Goal: Information Seeking & Learning: Compare options

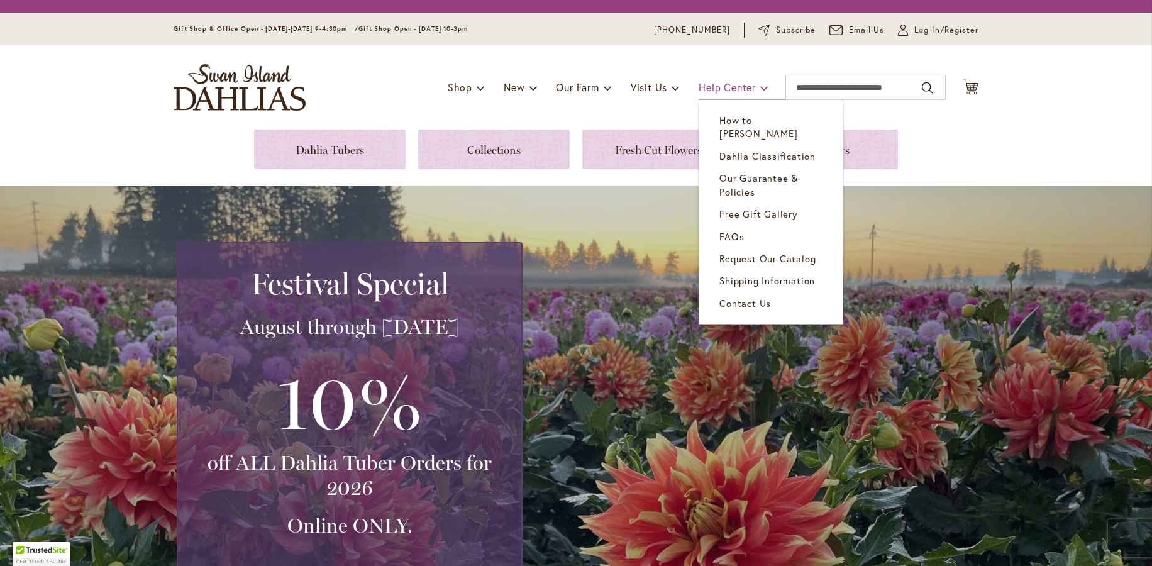
click at [759, 85] on div "Toggle Nav Shop Dahlia Tubers Collections Fresh Cut Dahlias Gardening Supplies …" at bounding box center [576, 87] width 830 height 84
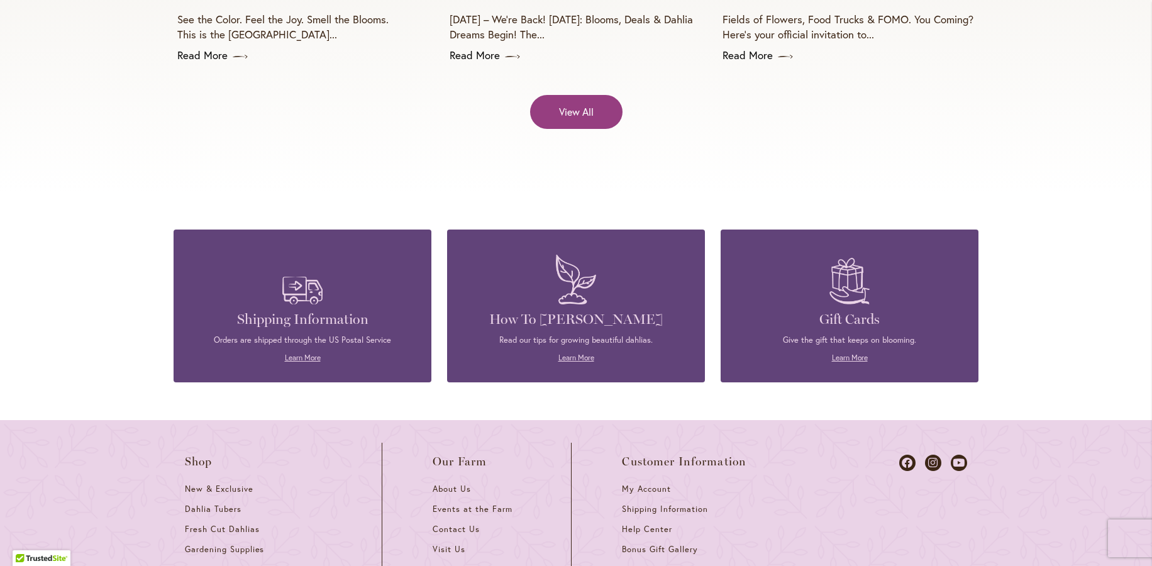
scroll to position [5347, 0]
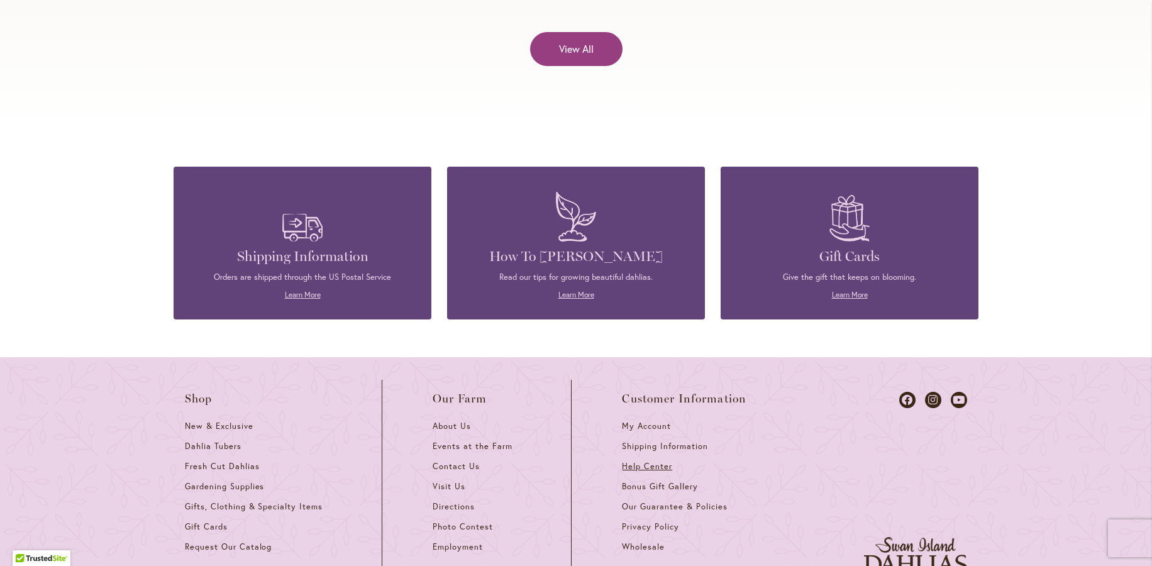
click at [642, 461] on span "Help Center" at bounding box center [647, 466] width 50 height 11
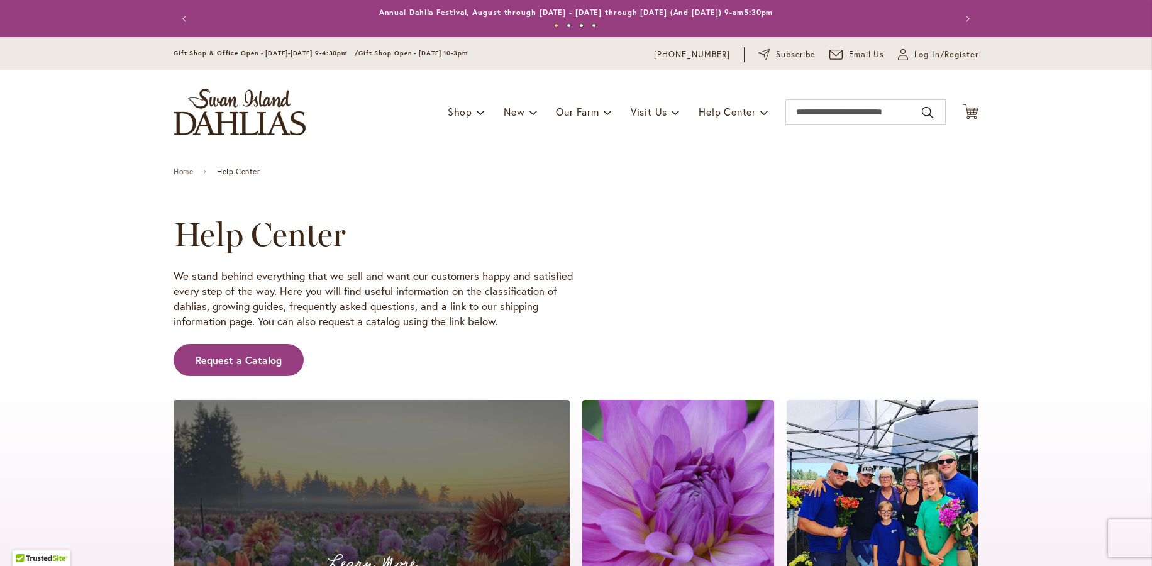
scroll to position [315, 0]
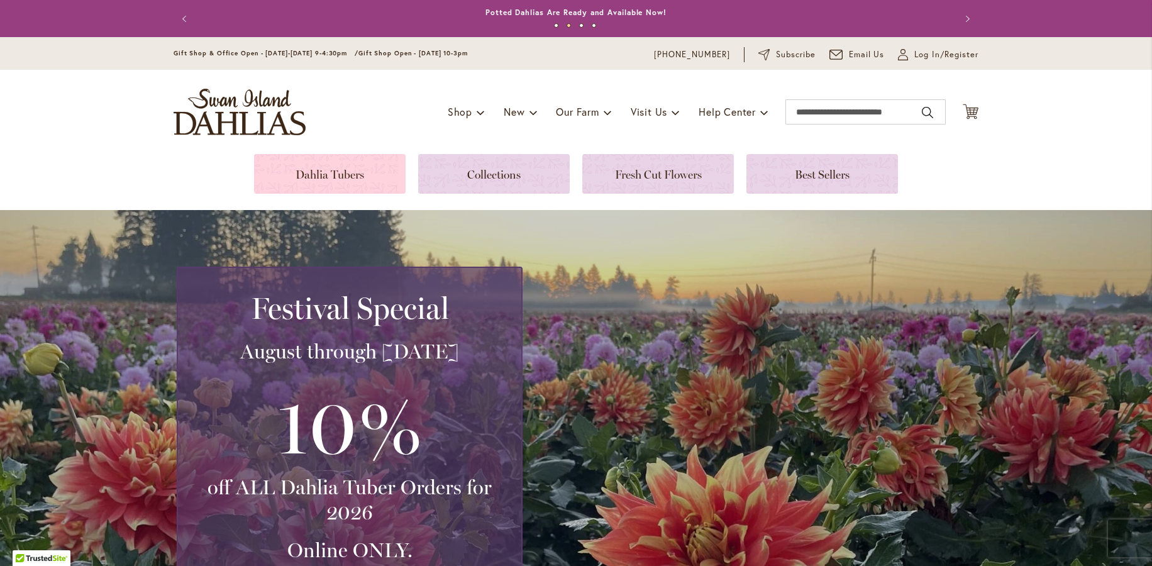
click at [321, 168] on link at bounding box center [330, 174] width 152 height 40
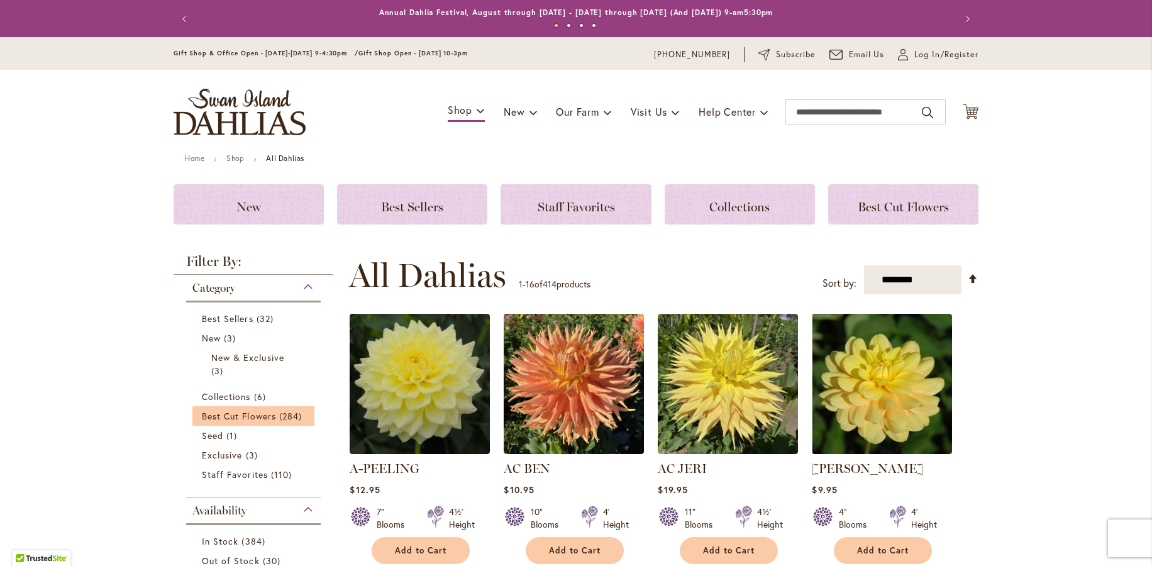
scroll to position [189, 0]
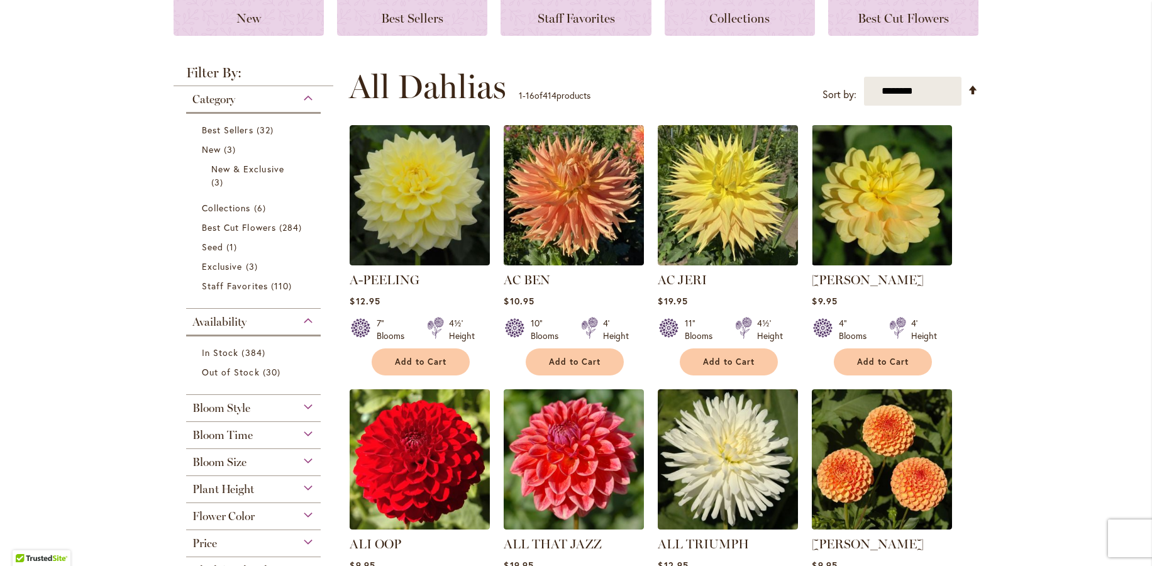
click at [259, 516] on div "Flower Color" at bounding box center [253, 513] width 135 height 20
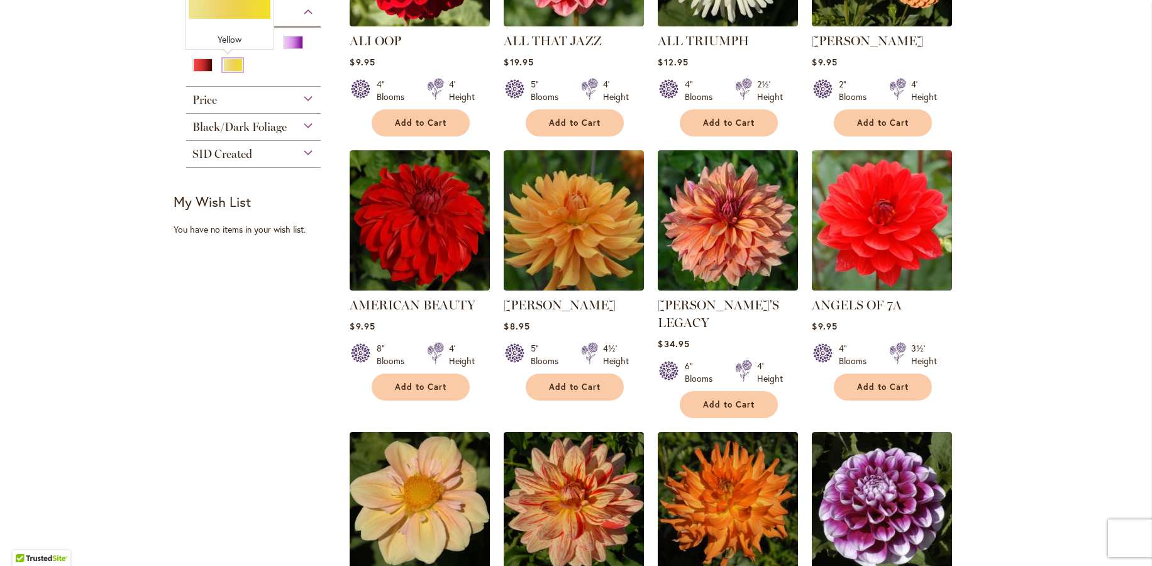
click at [229, 62] on div "Yellow" at bounding box center [233, 65] width 20 height 13
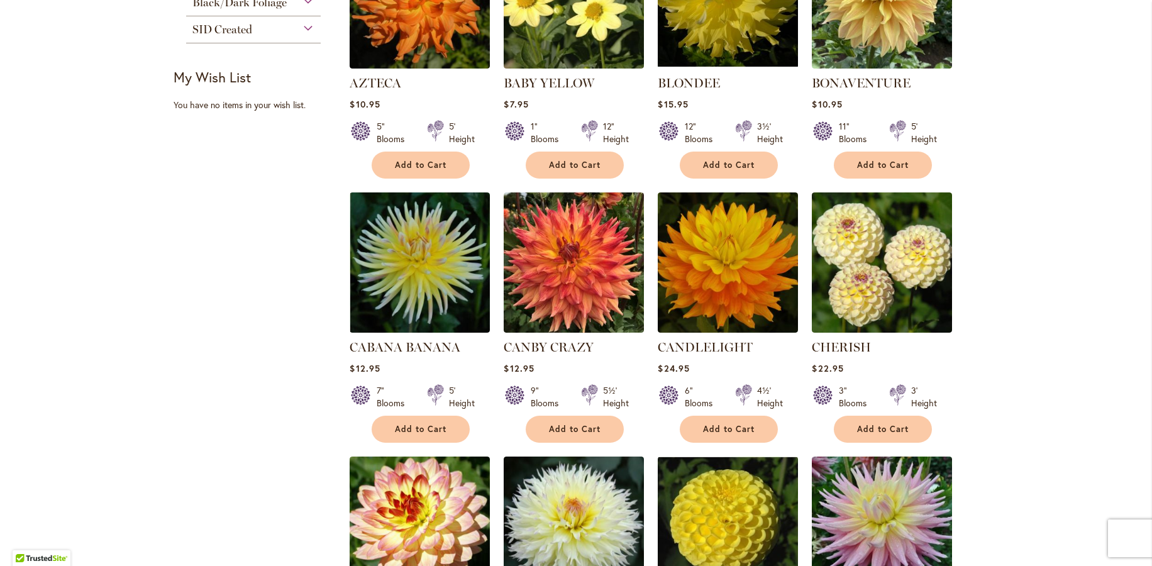
scroll to position [881, 0]
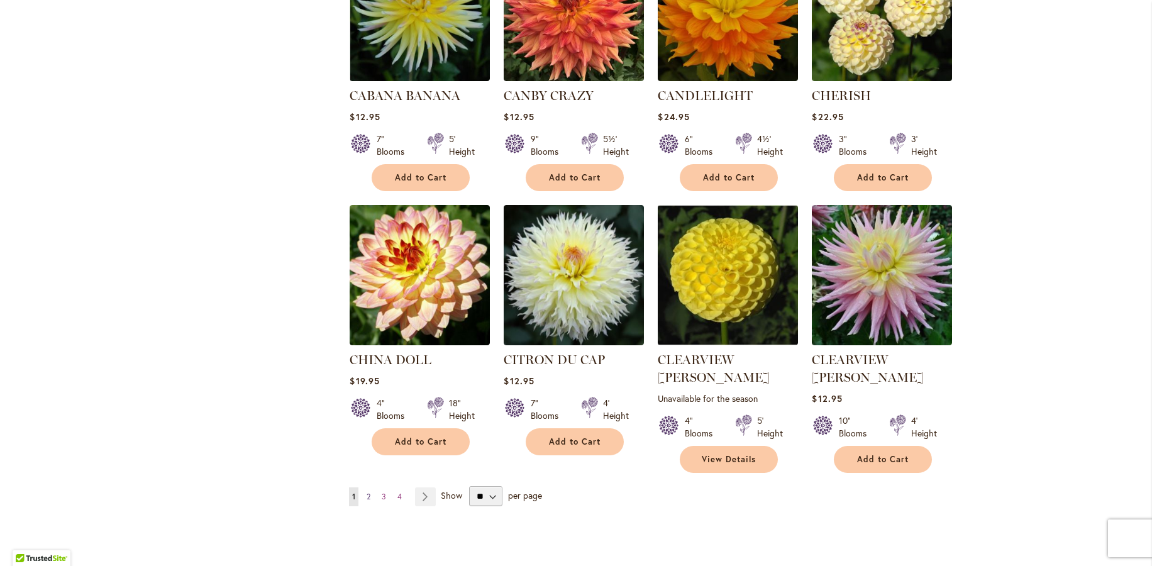
click at [367, 492] on span "2" at bounding box center [369, 496] width 4 height 9
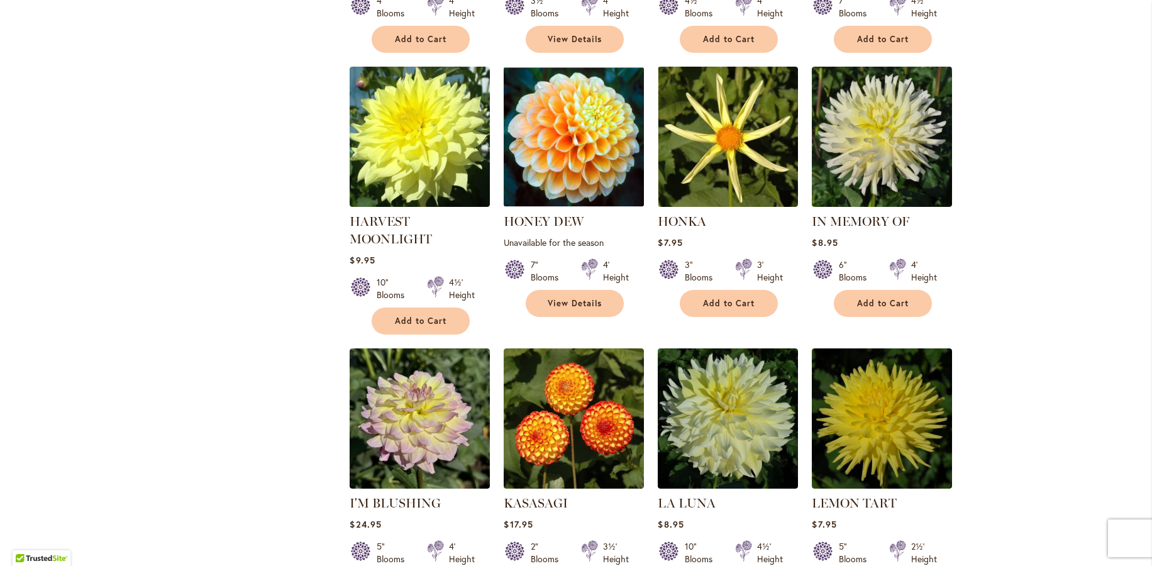
scroll to position [944, 0]
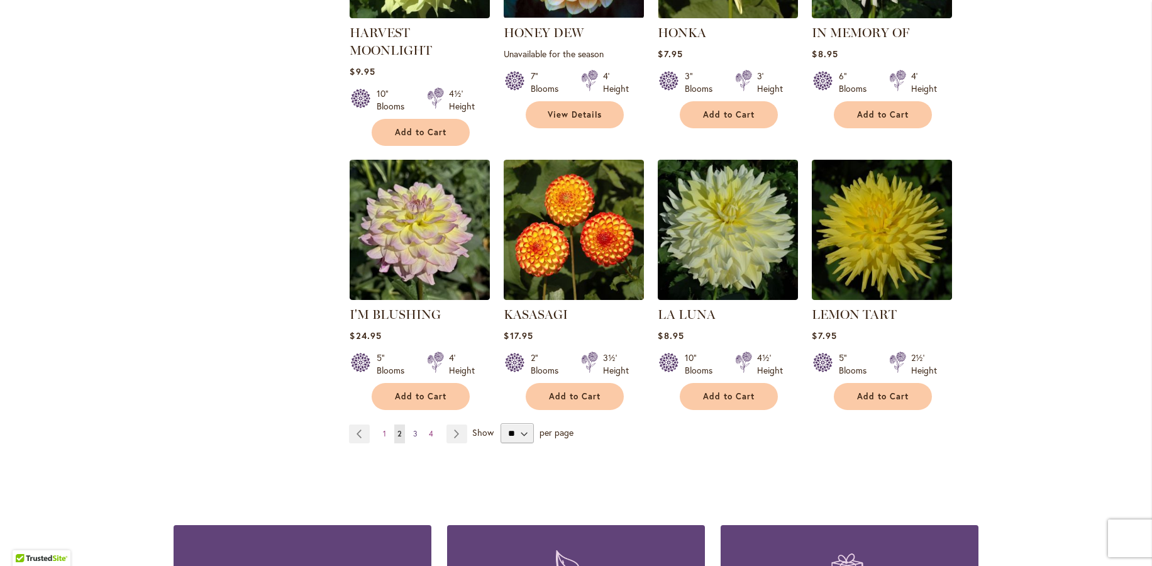
click at [413, 431] on span "3" at bounding box center [415, 433] width 4 height 9
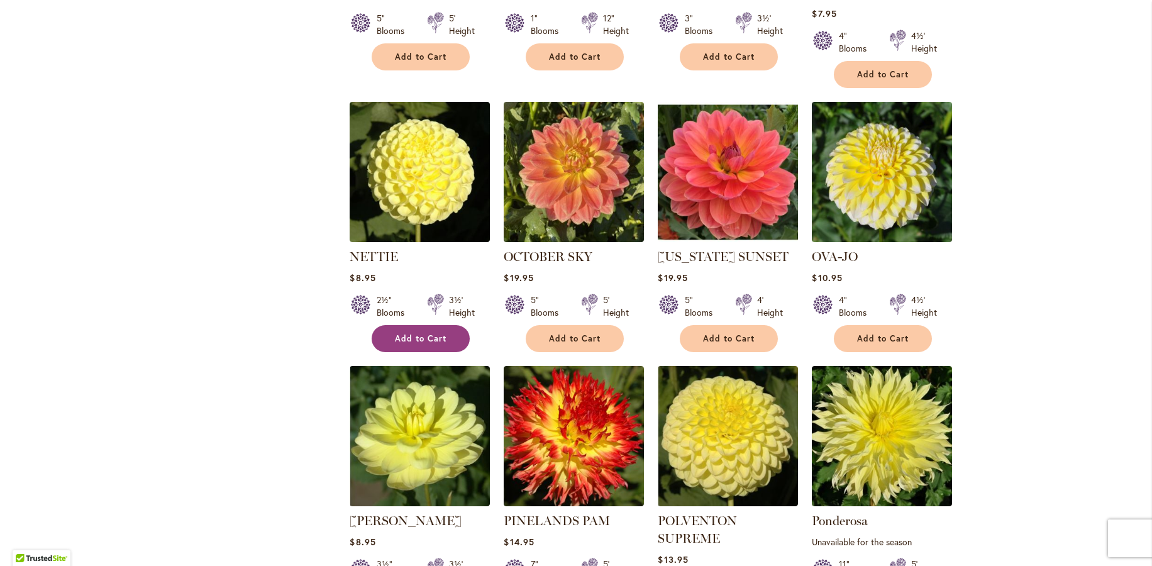
scroll to position [1007, 0]
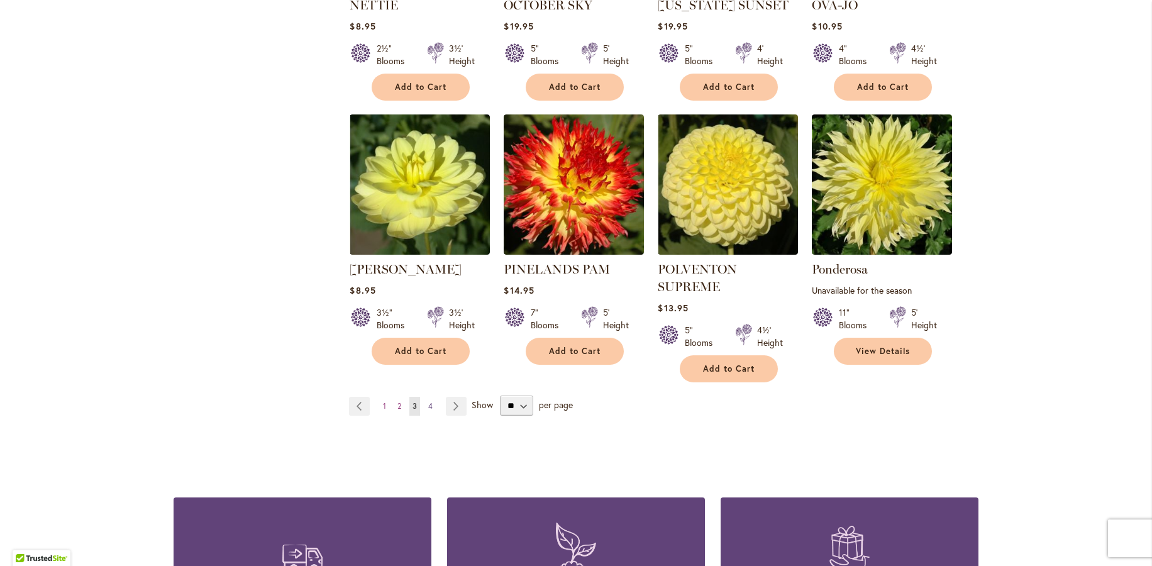
click at [425, 397] on link "Page 4" at bounding box center [430, 406] width 11 height 19
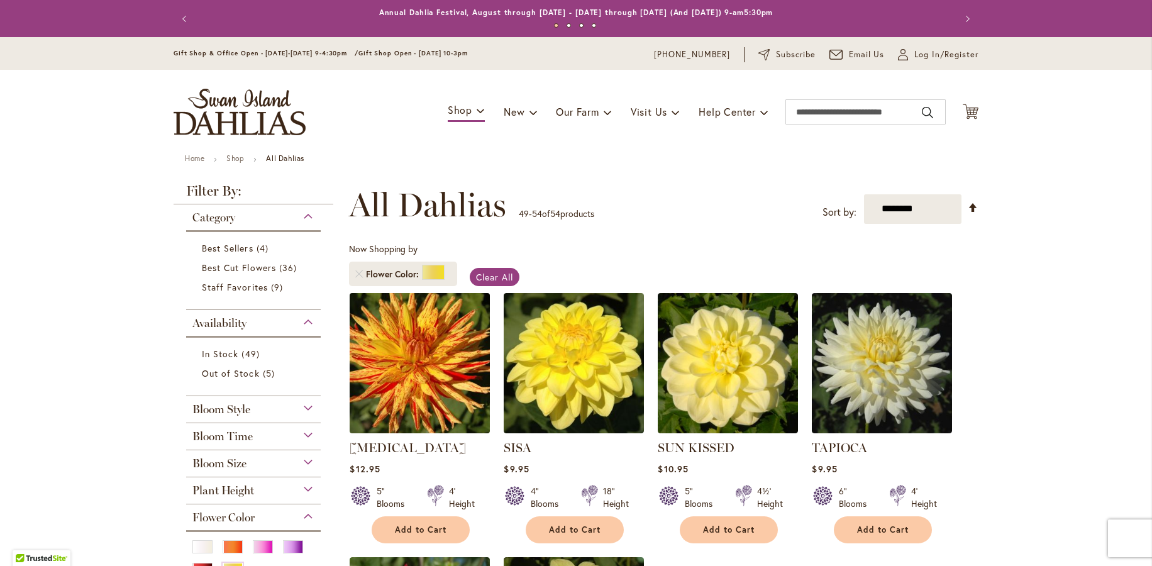
scroll to position [189, 0]
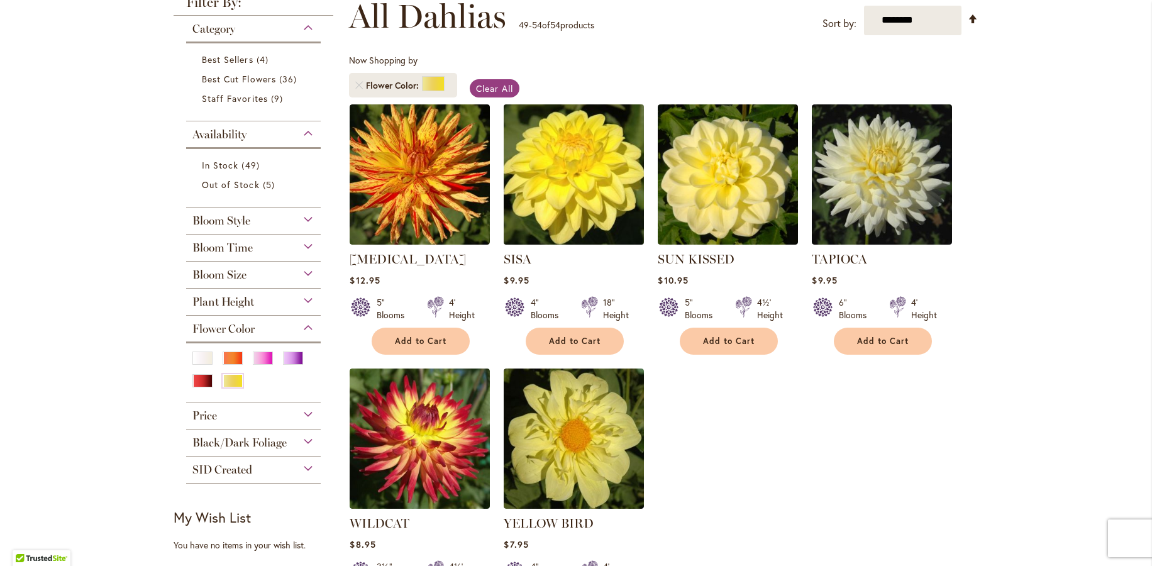
click at [600, 201] on img at bounding box center [574, 174] width 147 height 147
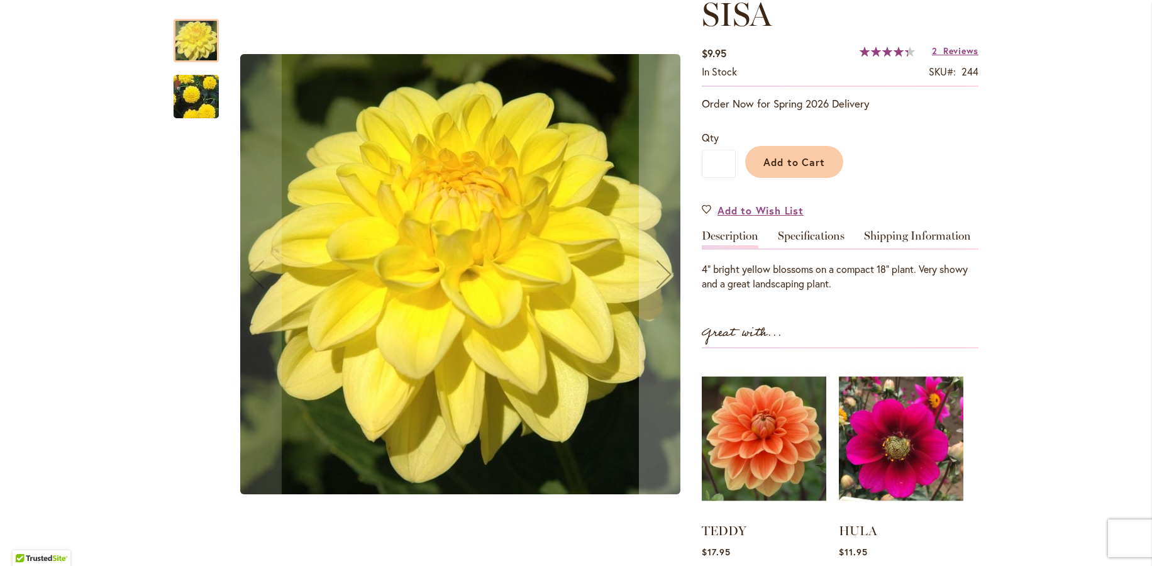
scroll to position [252, 0]
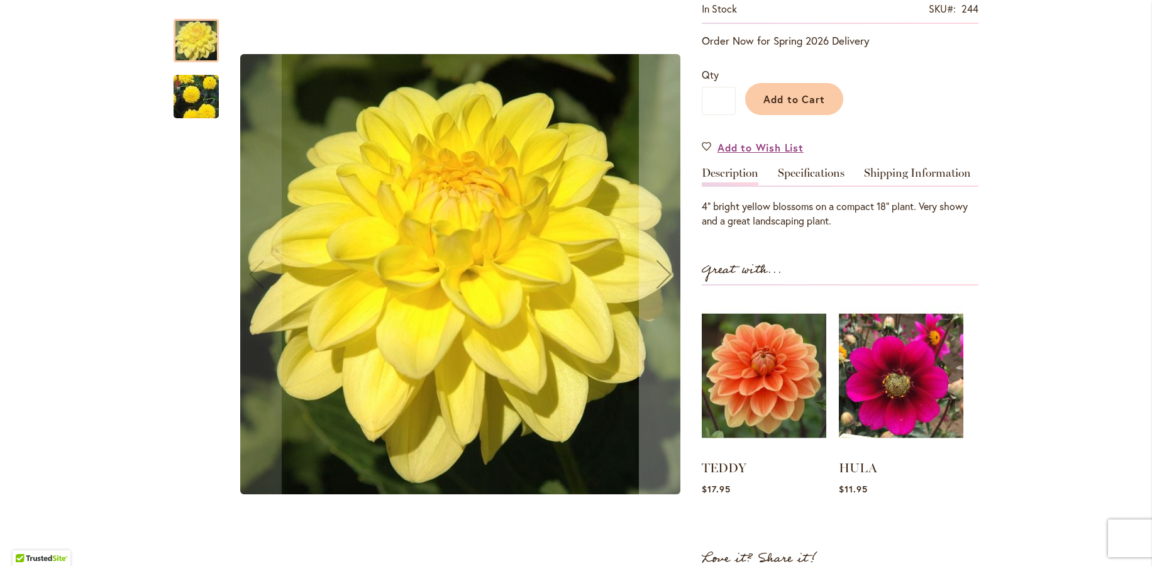
click at [183, 102] on img "SISA" at bounding box center [196, 97] width 91 height 81
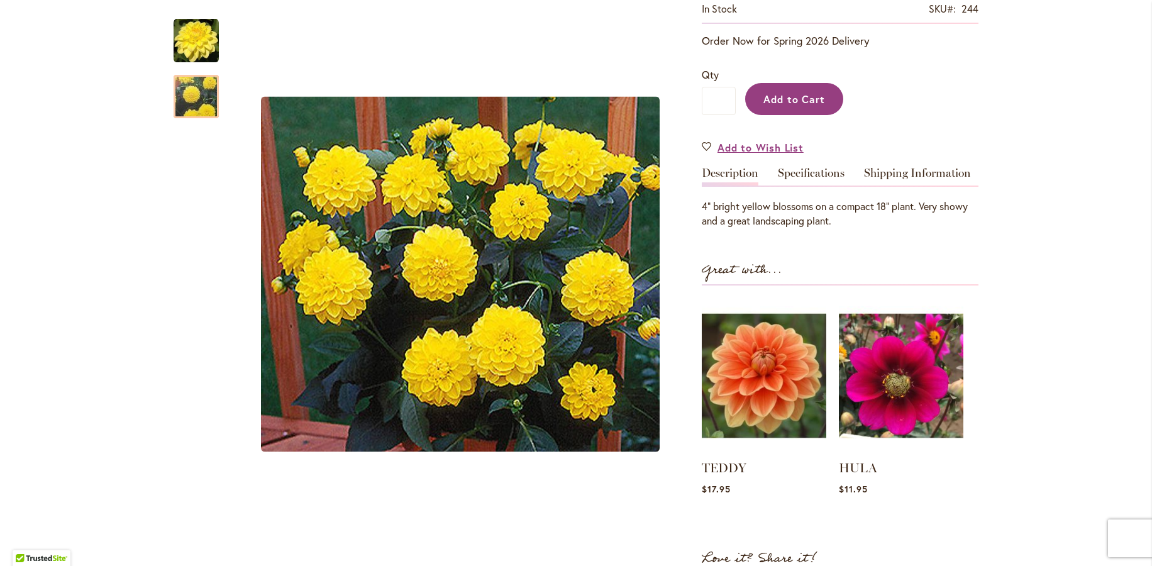
scroll to position [126, 0]
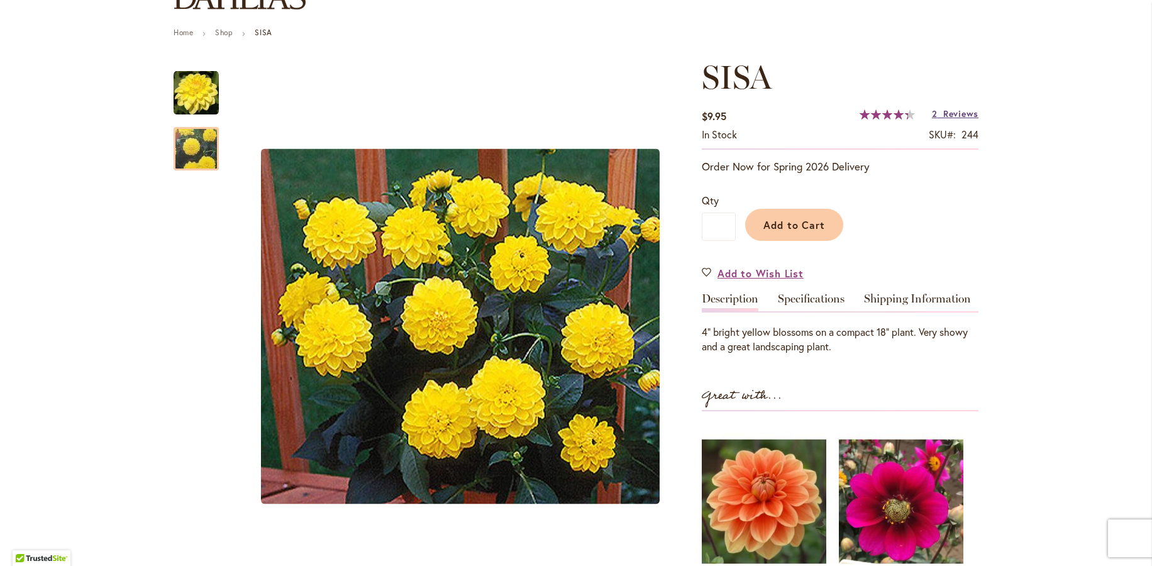
click at [950, 113] on span "Reviews" at bounding box center [961, 114] width 35 height 12
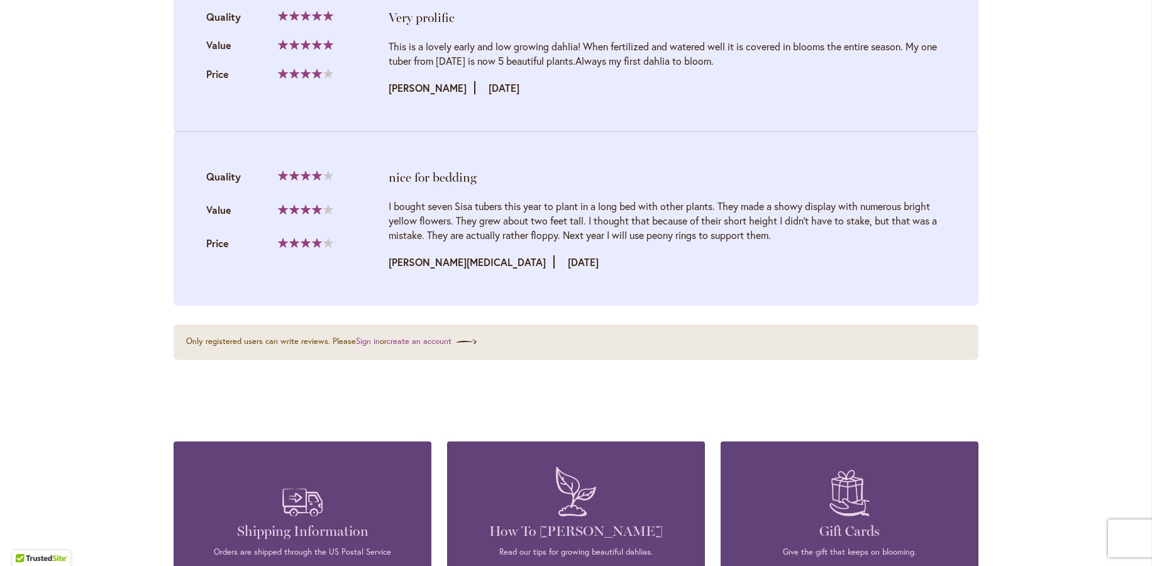
scroll to position [1183, 0]
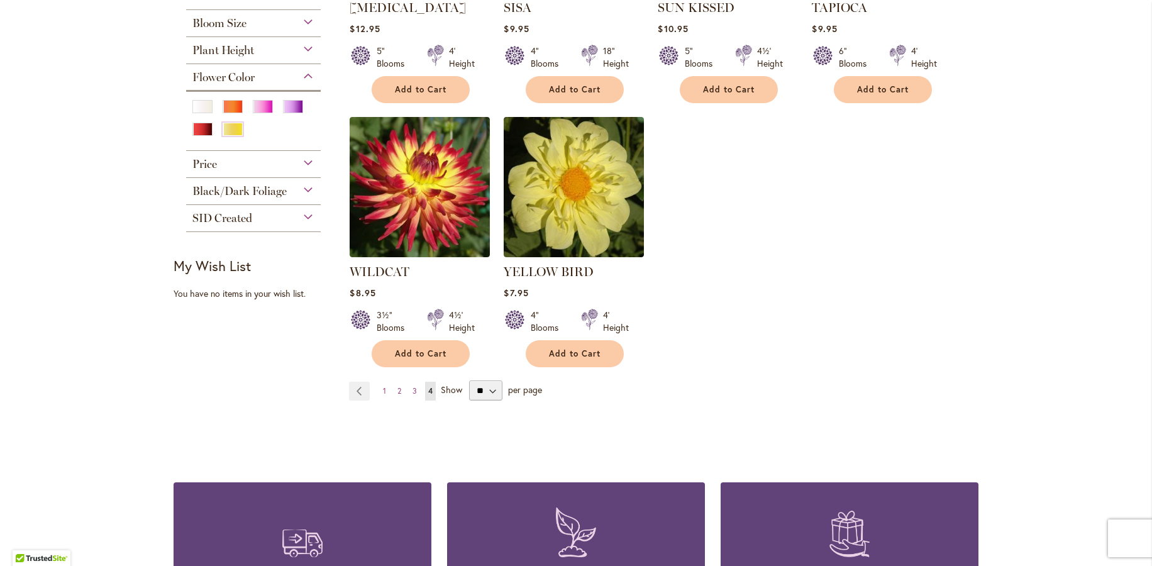
scroll to position [503, 0]
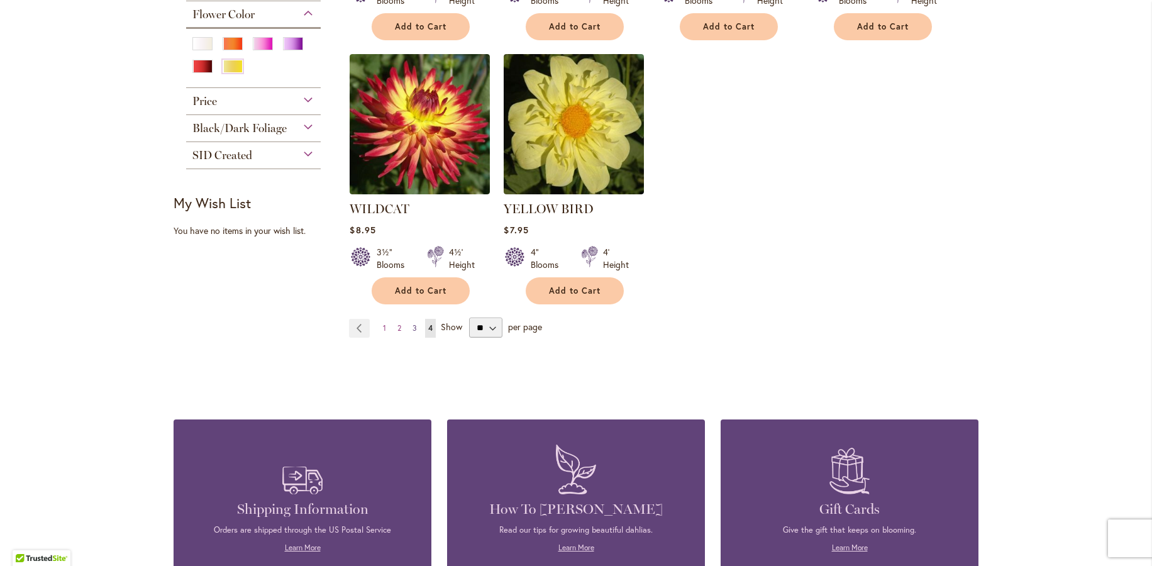
click at [413, 326] on span "3" at bounding box center [415, 327] width 4 height 9
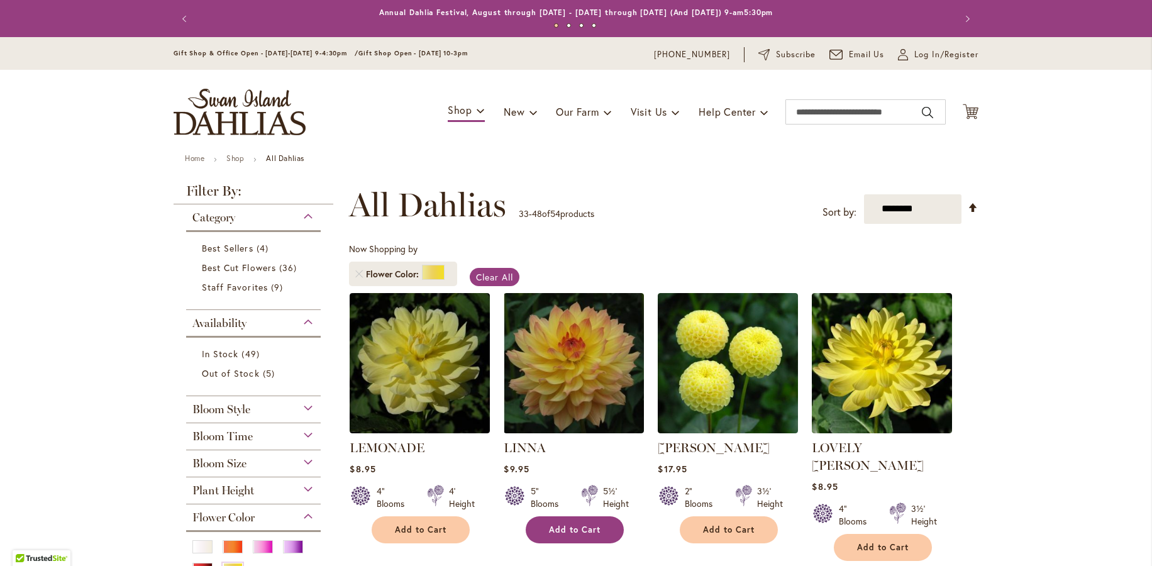
scroll to position [189, 0]
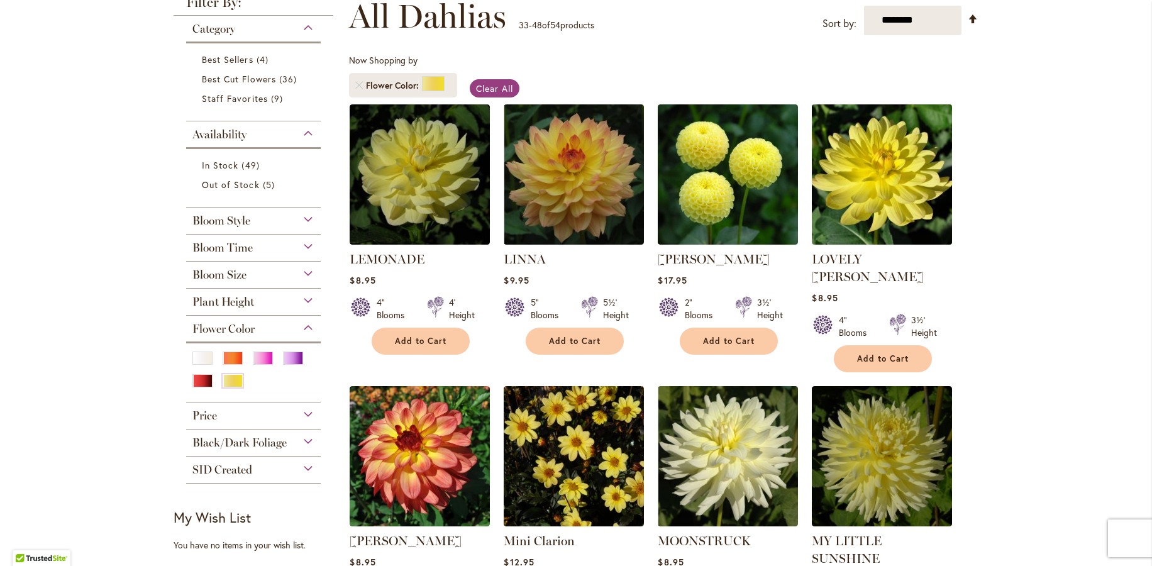
click at [866, 210] on img at bounding box center [882, 174] width 147 height 147
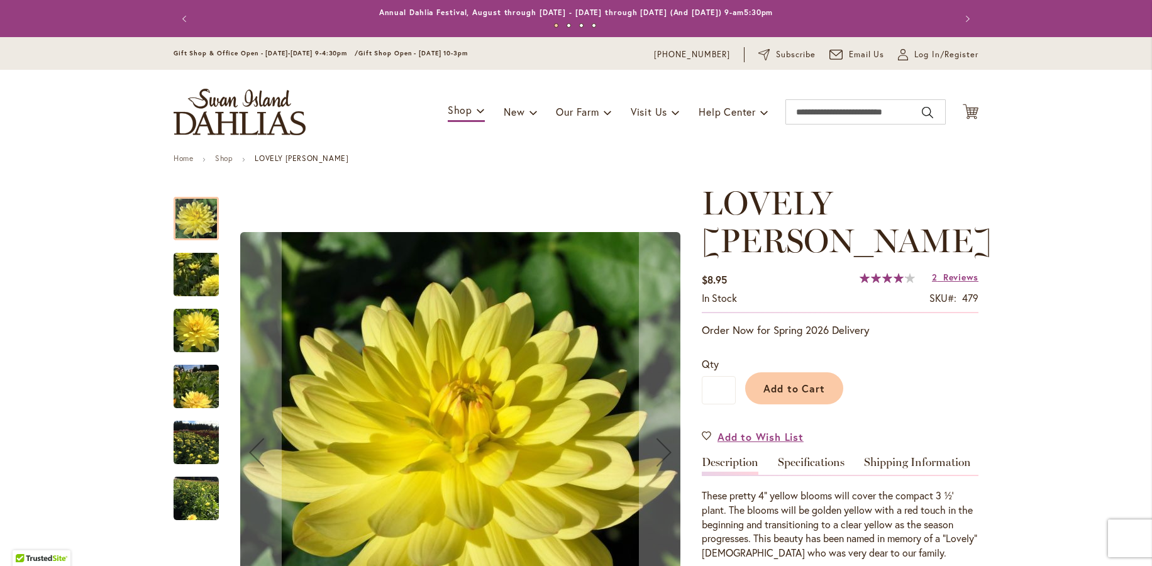
scroll to position [252, 0]
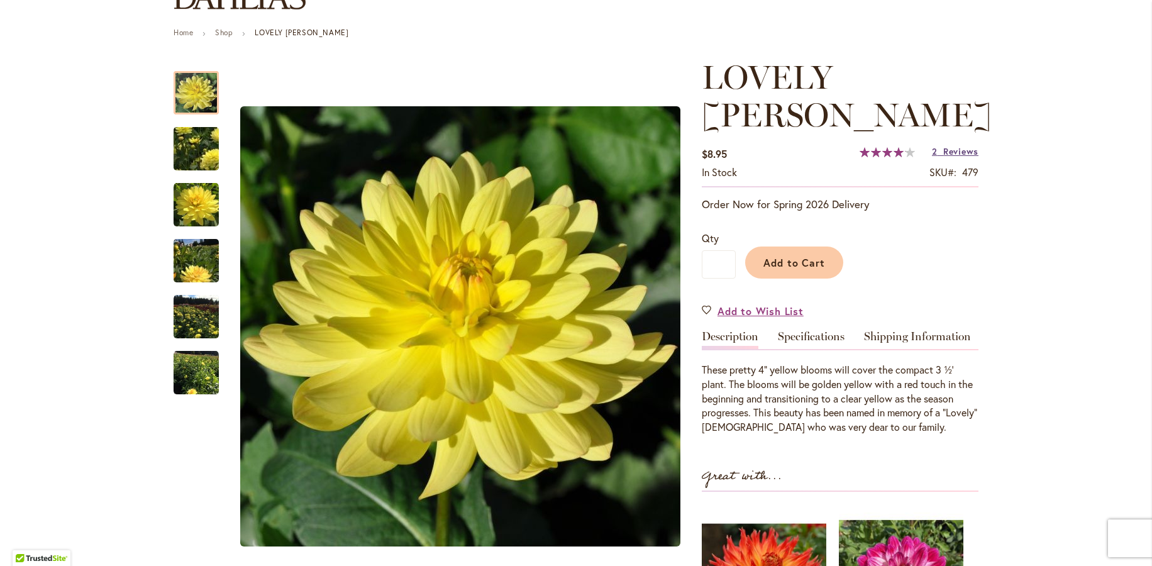
click at [951, 145] on span "Reviews" at bounding box center [961, 151] width 35 height 12
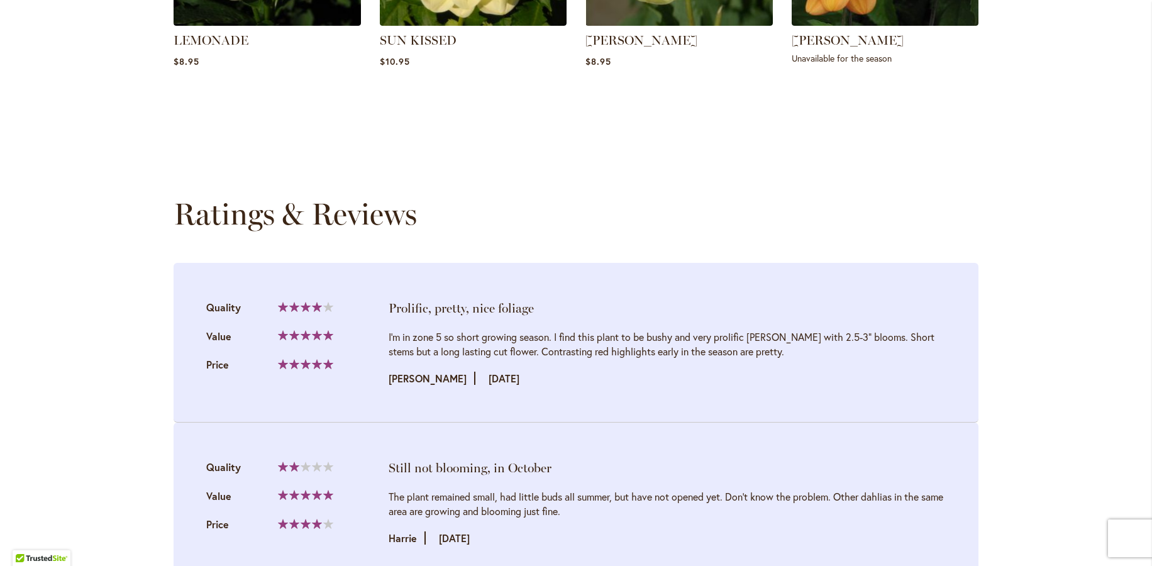
scroll to position [1163, 0]
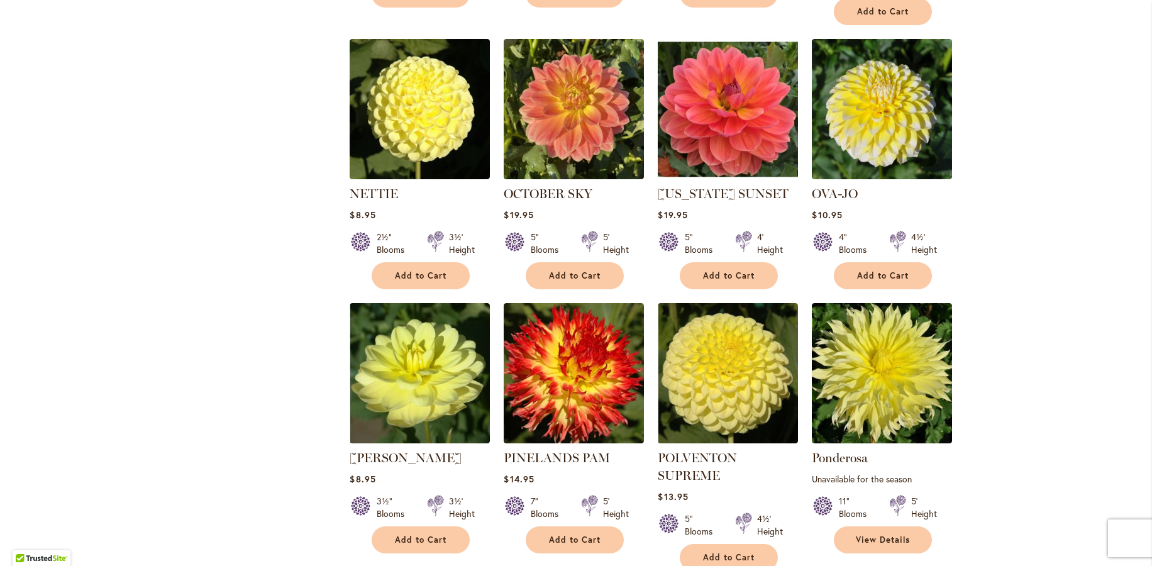
scroll to position [944, 0]
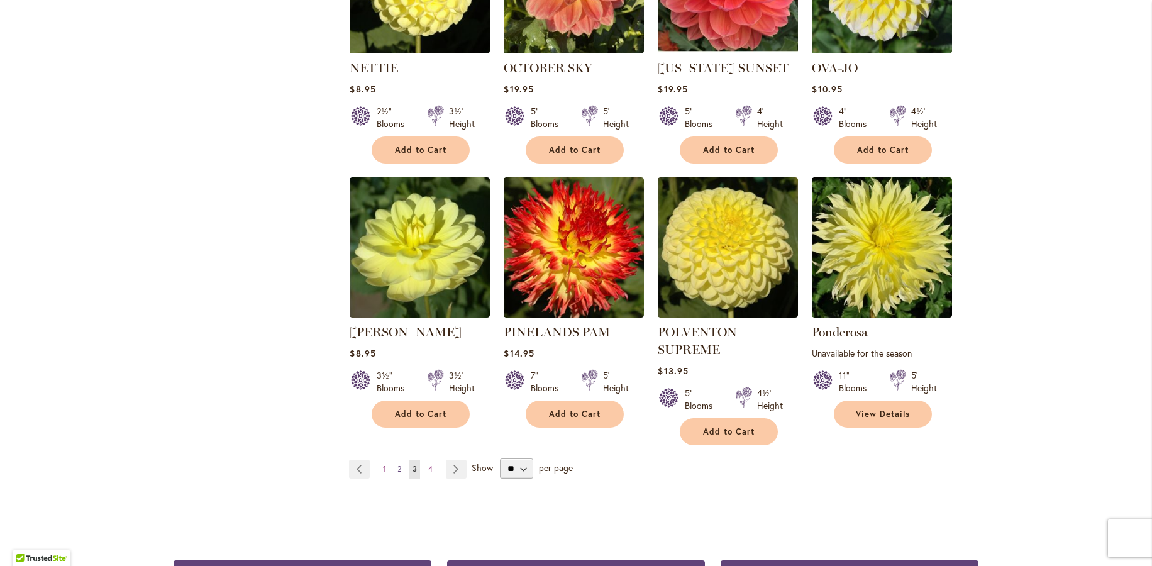
click at [398, 464] on span "2" at bounding box center [400, 468] width 4 height 9
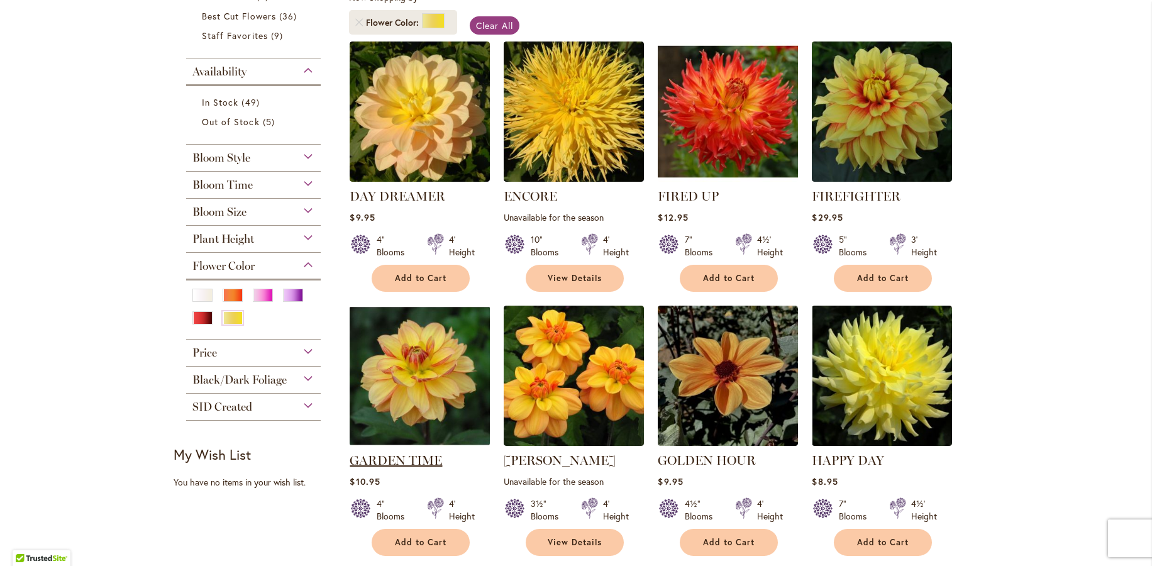
scroll to position [315, 0]
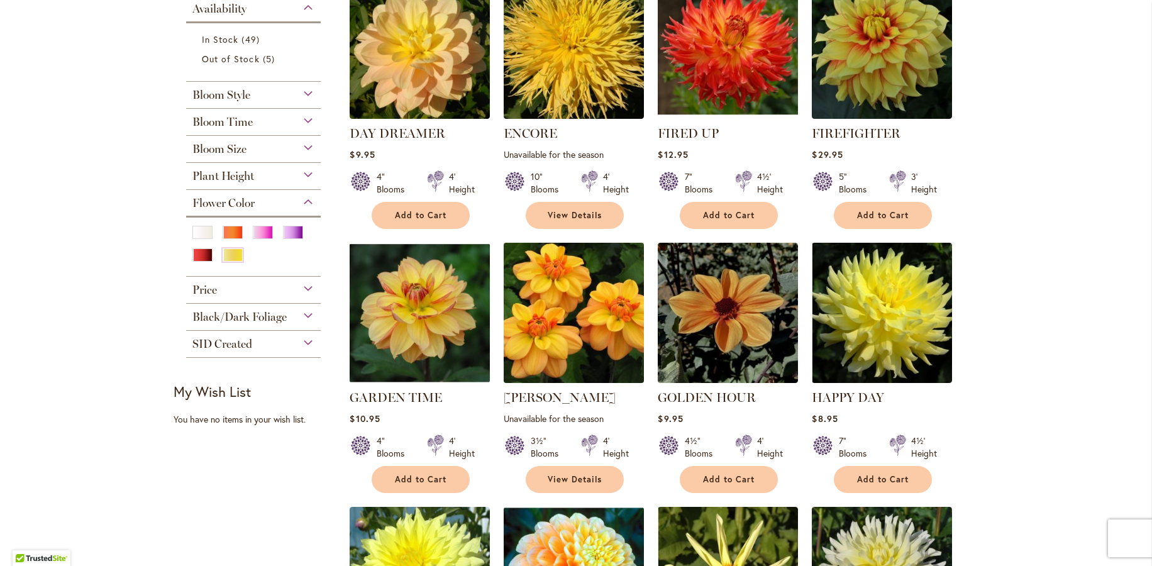
click at [554, 303] on img at bounding box center [574, 312] width 147 height 147
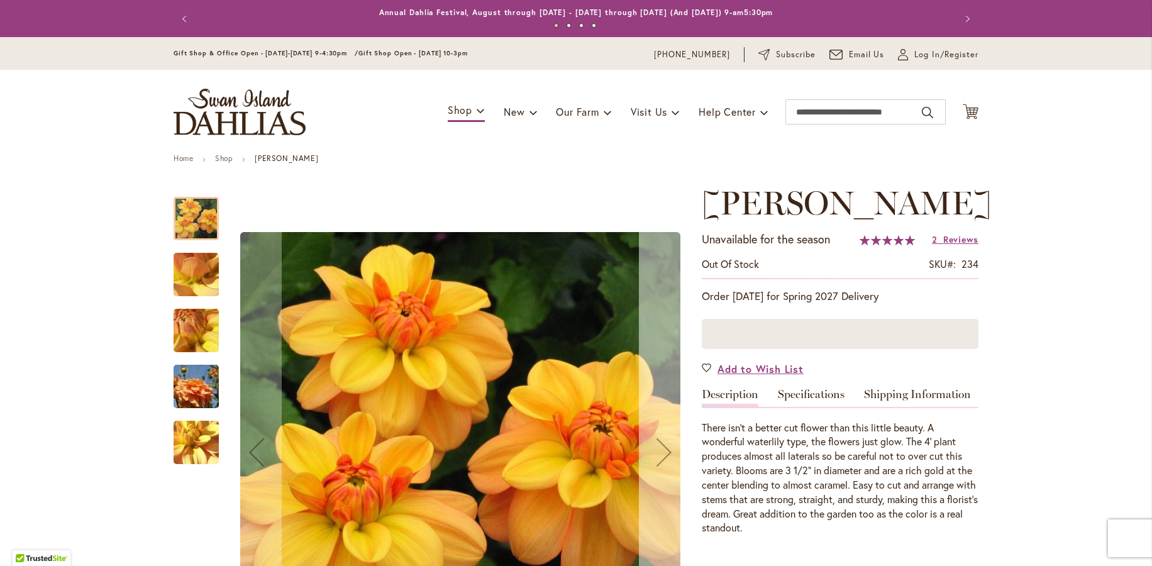
scroll to position [189, 0]
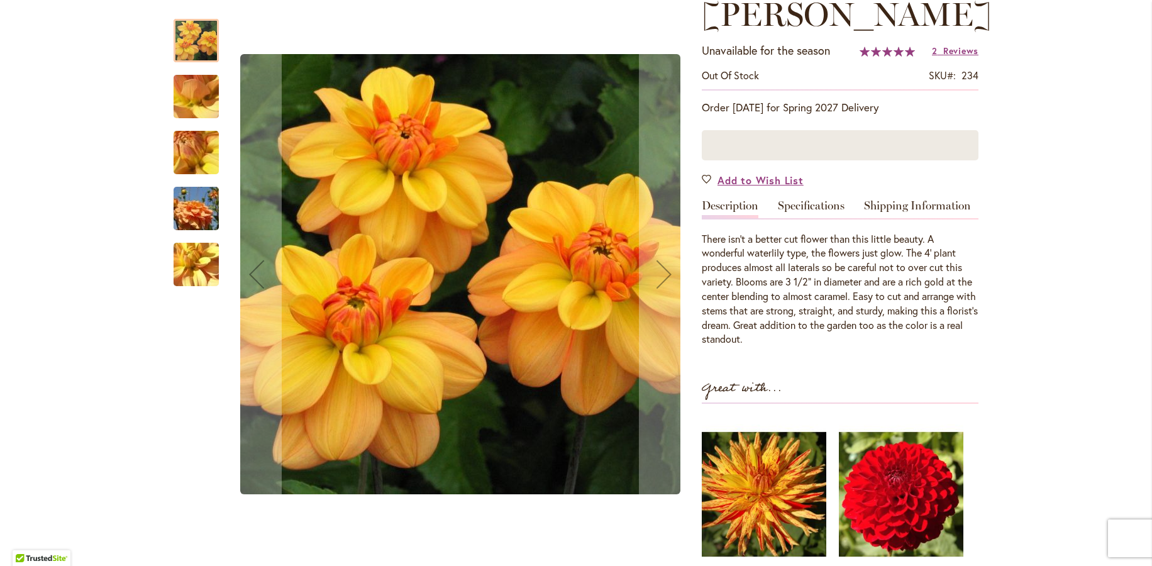
click at [201, 99] on img "Ginger Snap" at bounding box center [196, 97] width 91 height 68
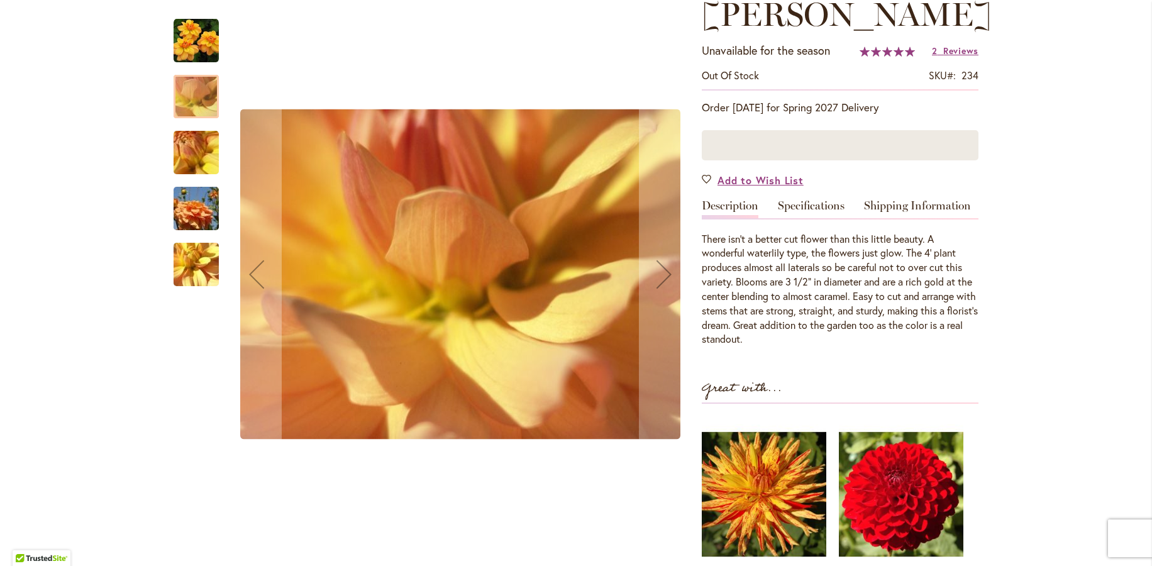
click at [193, 164] on img "Ginger Snap" at bounding box center [196, 153] width 91 height 68
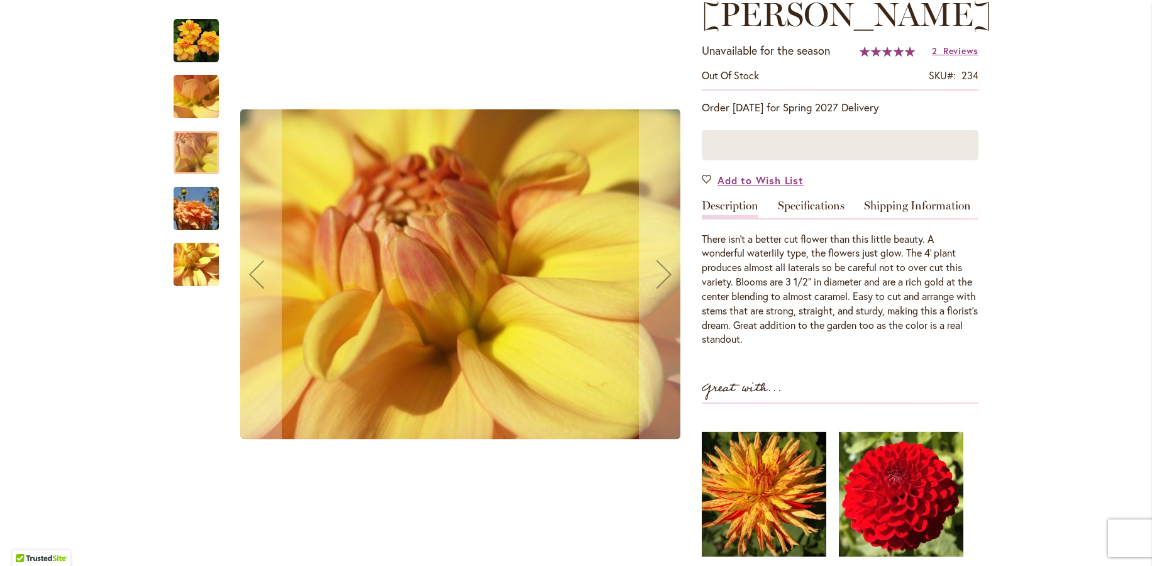
click at [204, 225] on img "Ginger Snap" at bounding box center [196, 209] width 91 height 60
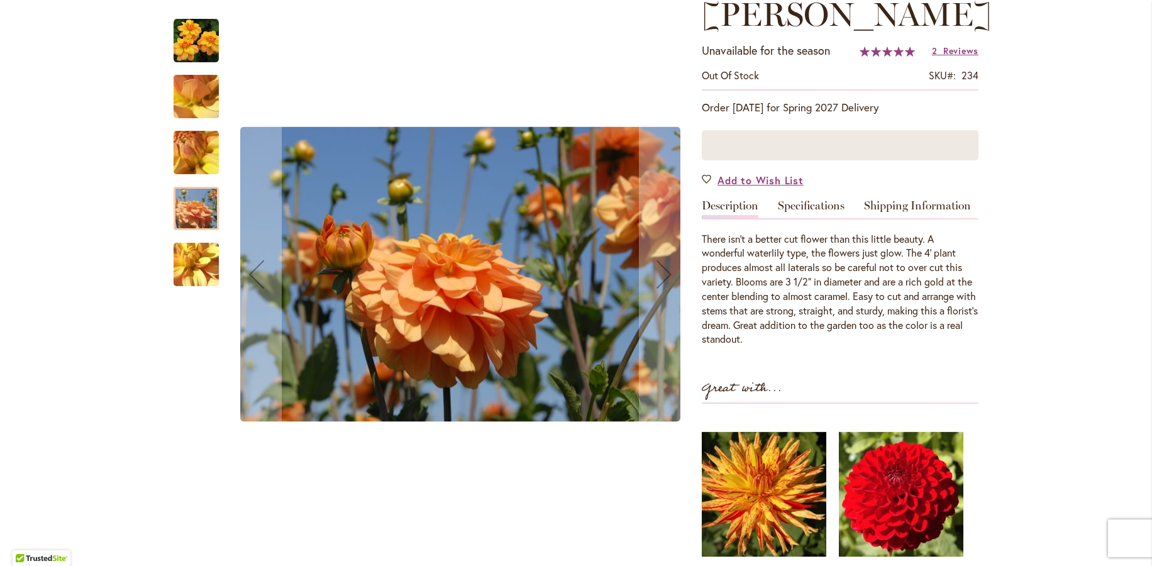
click at [187, 265] on img "Ginger Snap" at bounding box center [196, 265] width 91 height 68
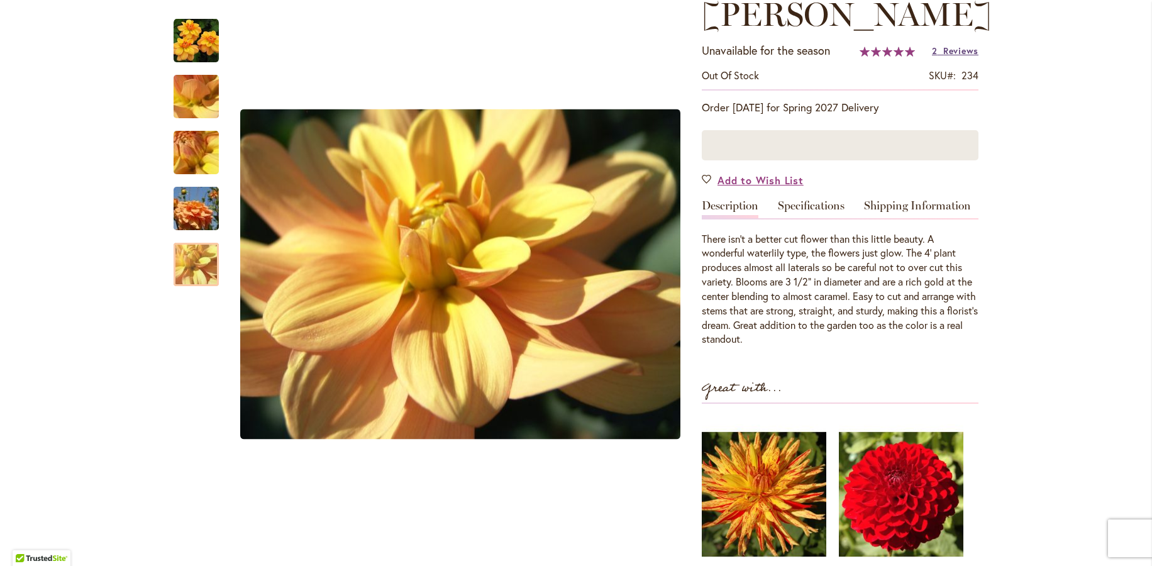
click at [962, 52] on span "Reviews" at bounding box center [961, 51] width 35 height 12
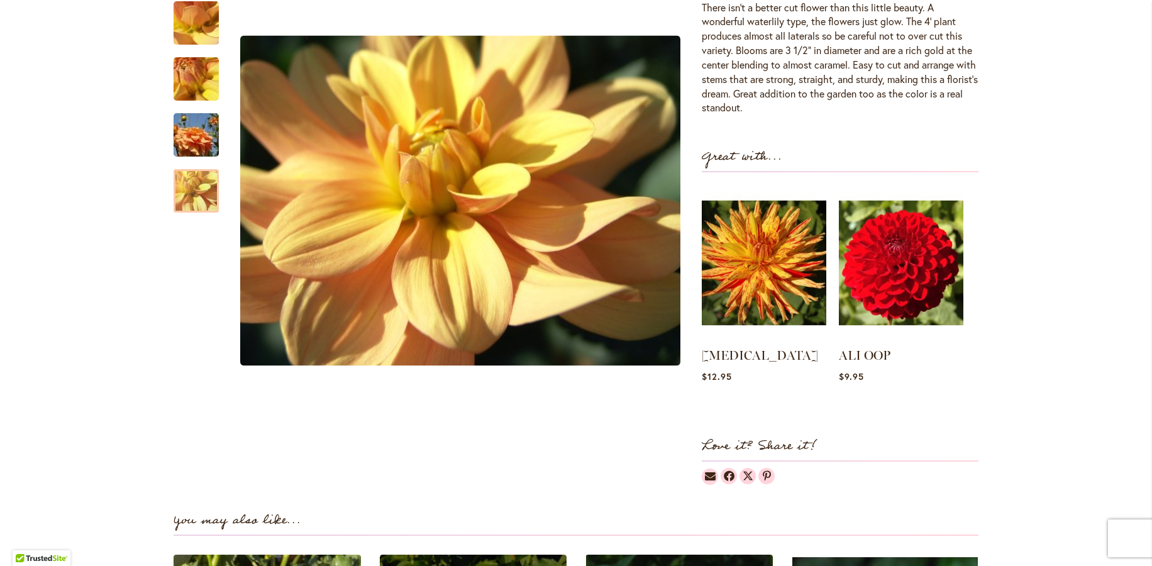
scroll to position [294, 0]
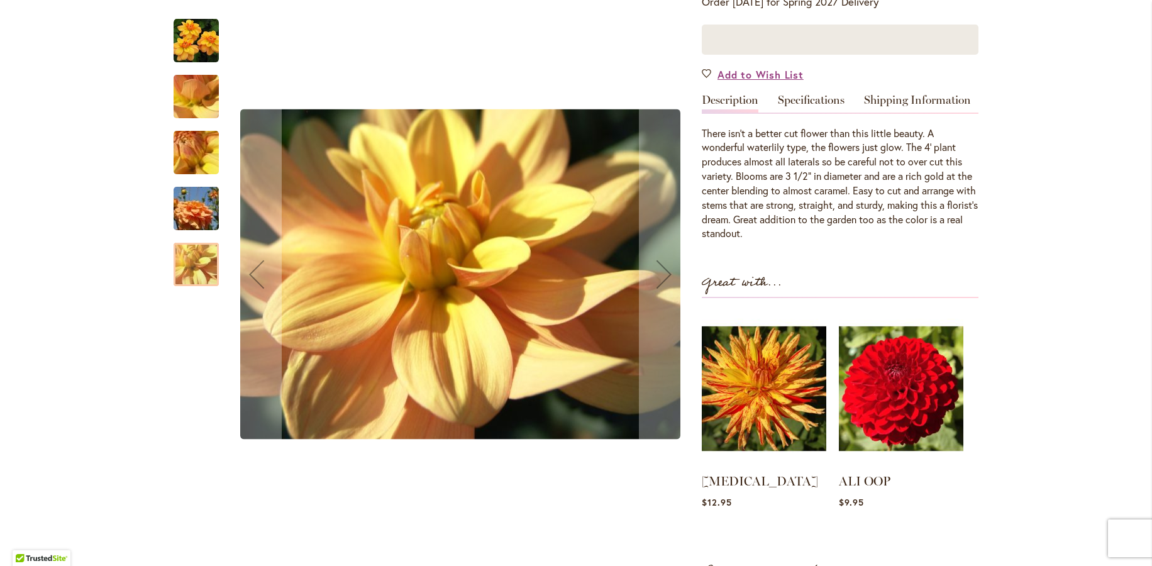
click at [192, 94] on img "Ginger Snap" at bounding box center [196, 97] width 91 height 68
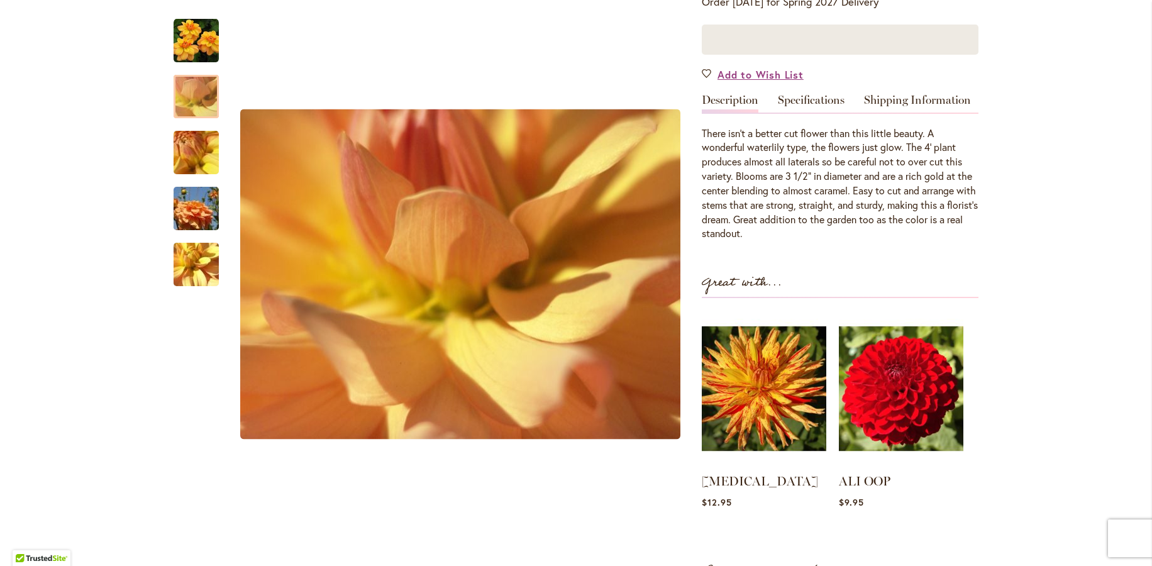
scroll to position [43, 0]
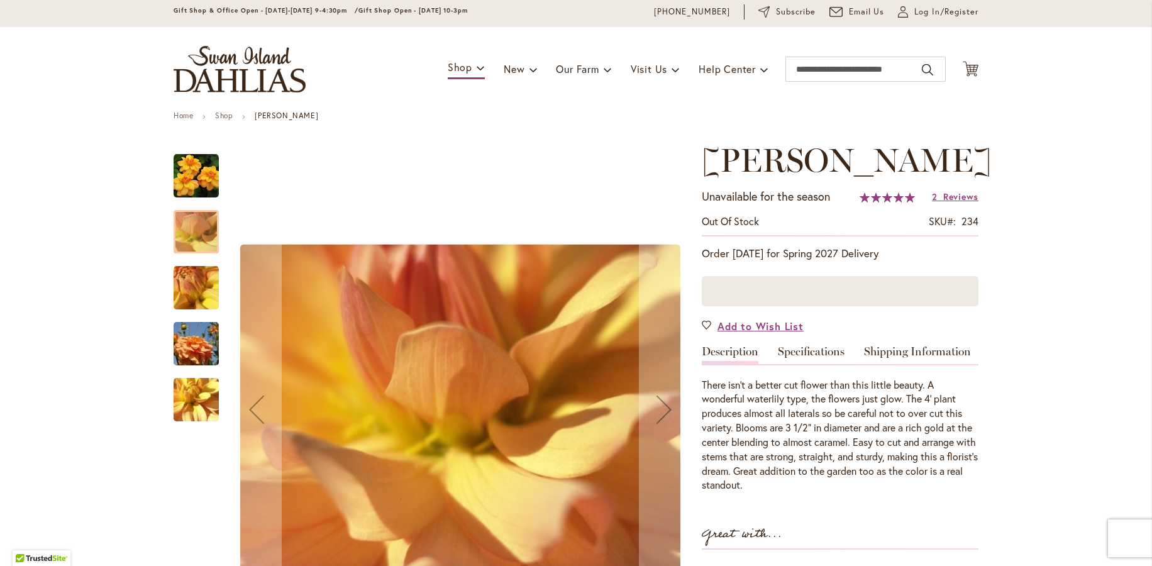
click at [201, 186] on img "Ginger Snap" at bounding box center [196, 175] width 45 height 45
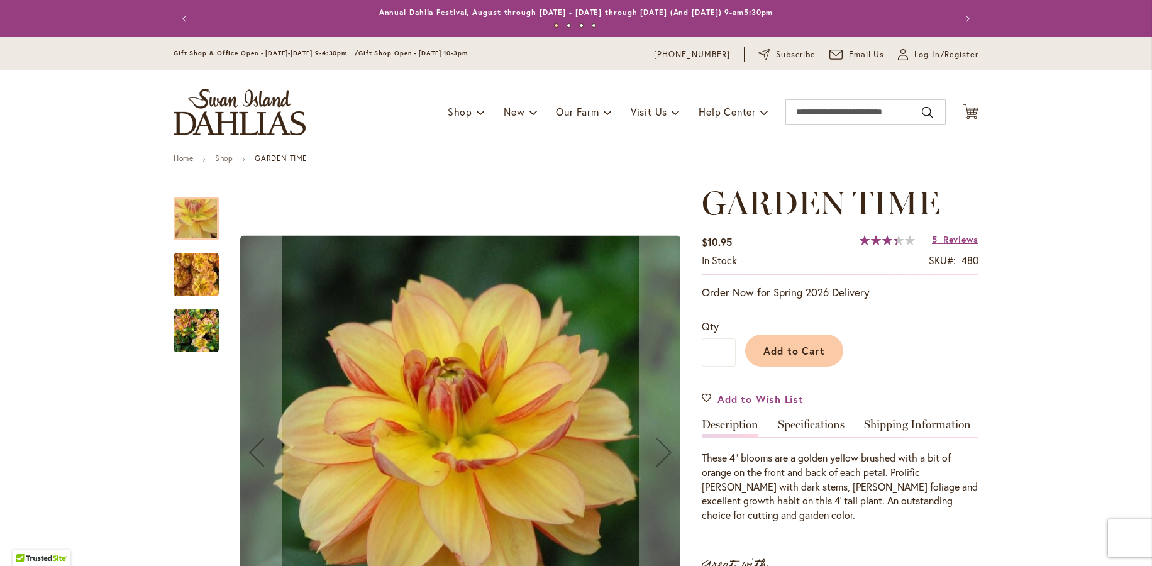
click at [187, 269] on img "GARDEN TIME" at bounding box center [196, 274] width 45 height 45
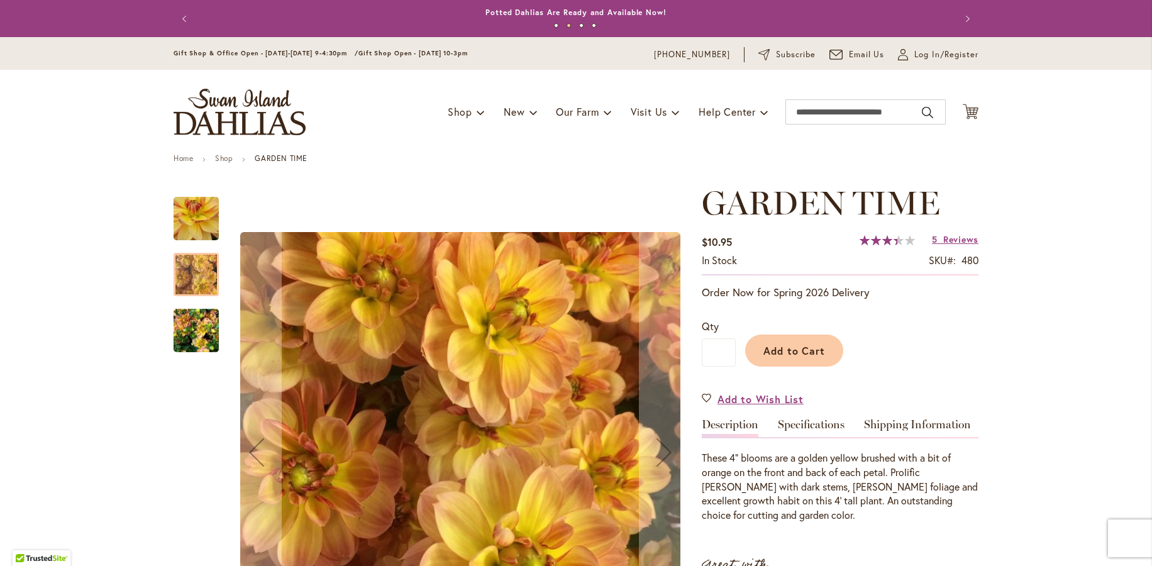
click at [201, 335] on img "GARDEN TIME" at bounding box center [196, 331] width 45 height 60
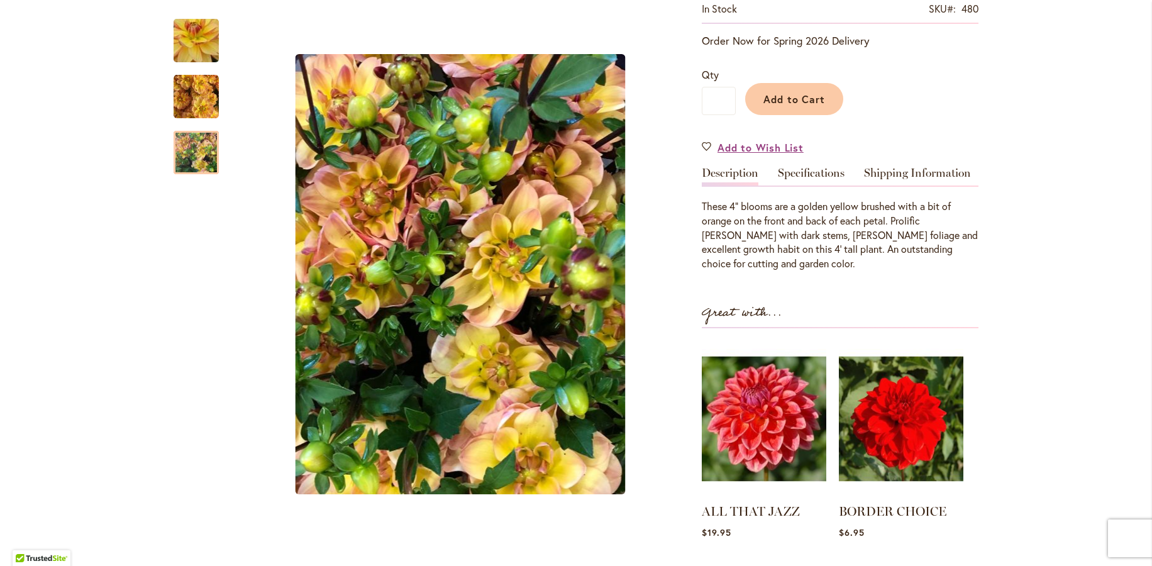
scroll to position [63, 0]
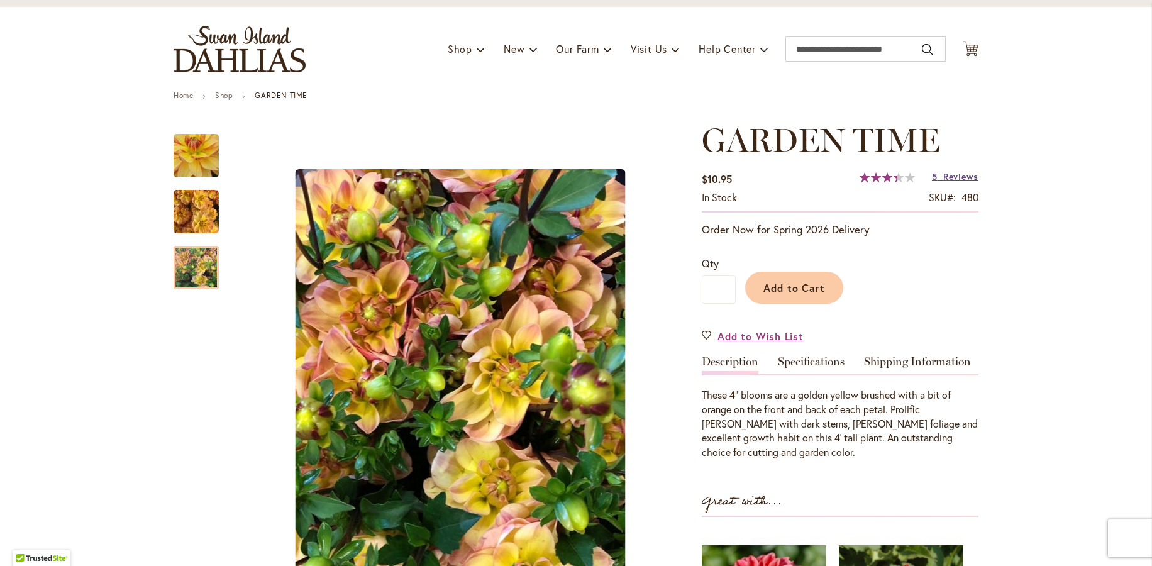
click at [945, 178] on span "Reviews" at bounding box center [961, 176] width 35 height 12
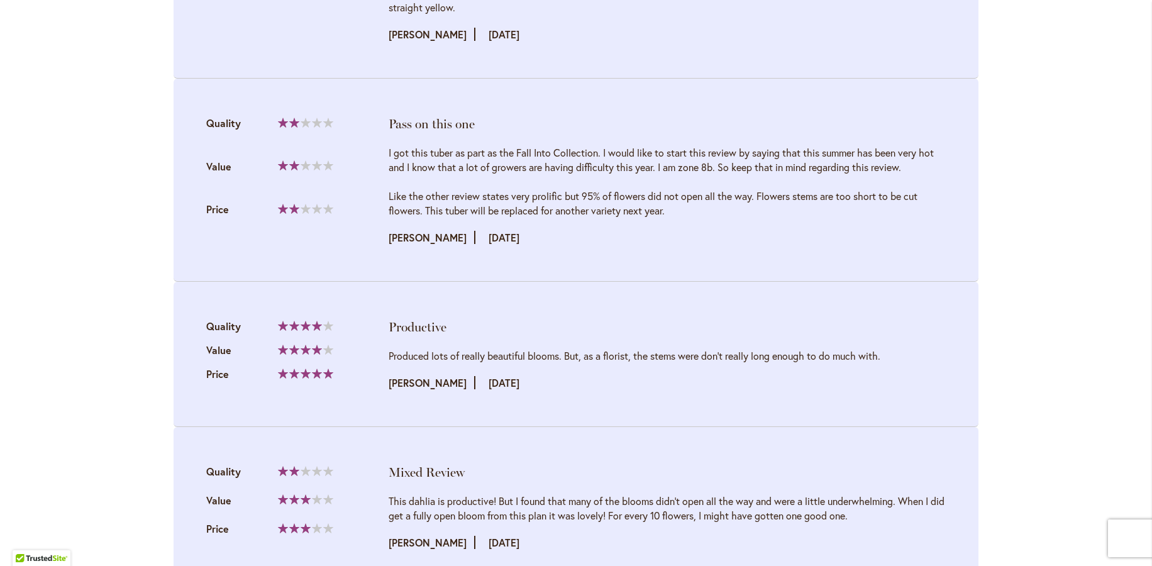
scroll to position [1917, 0]
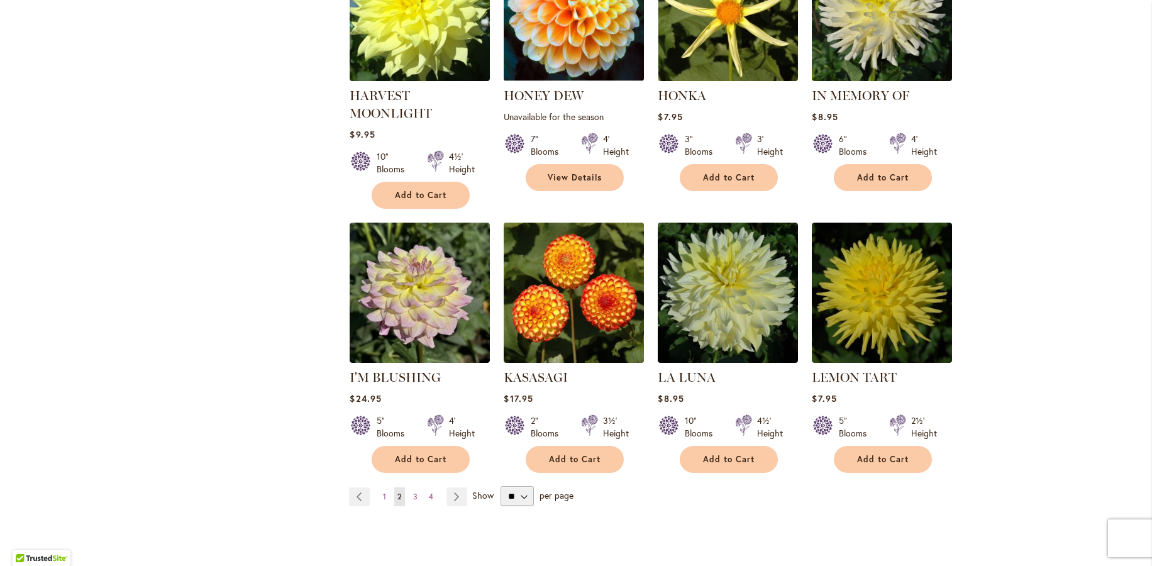
scroll to position [944, 0]
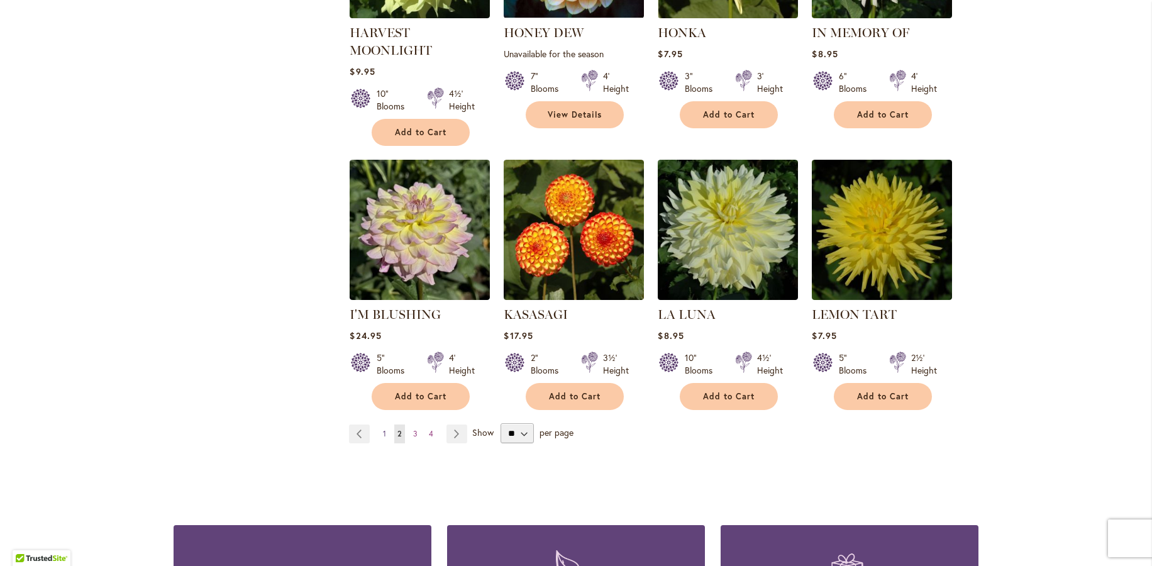
click at [383, 434] on span "1" at bounding box center [384, 433] width 3 height 9
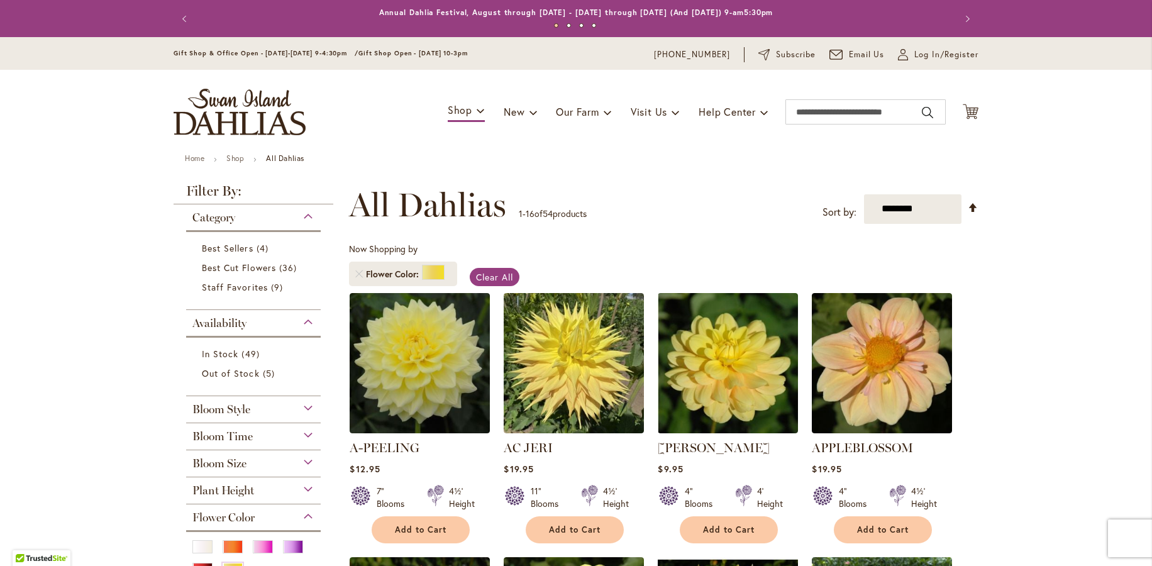
scroll to position [189, 0]
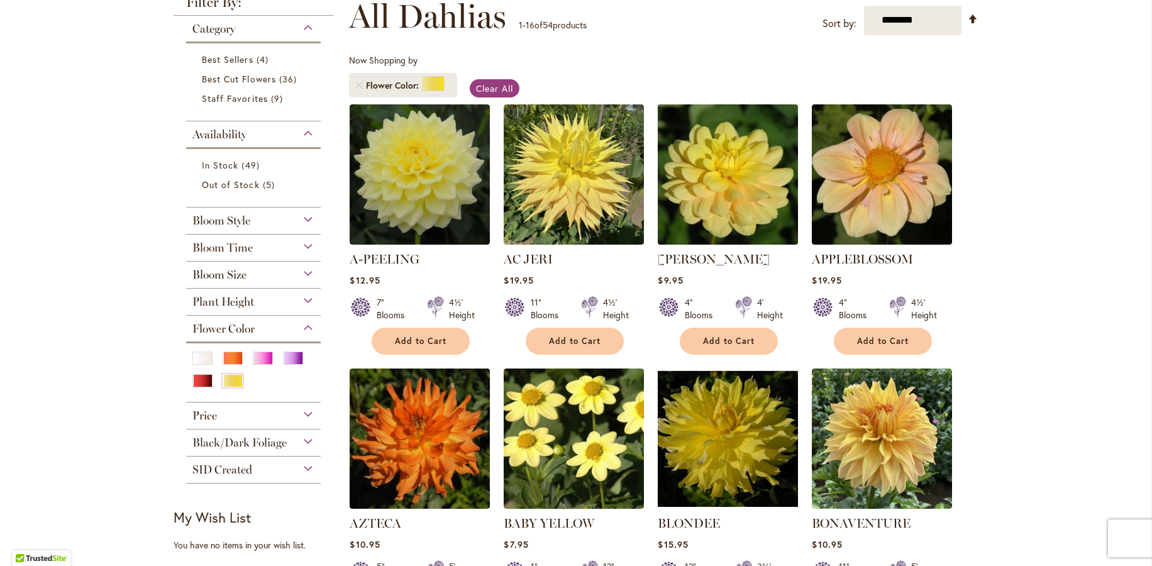
click at [717, 208] on img at bounding box center [728, 174] width 147 height 147
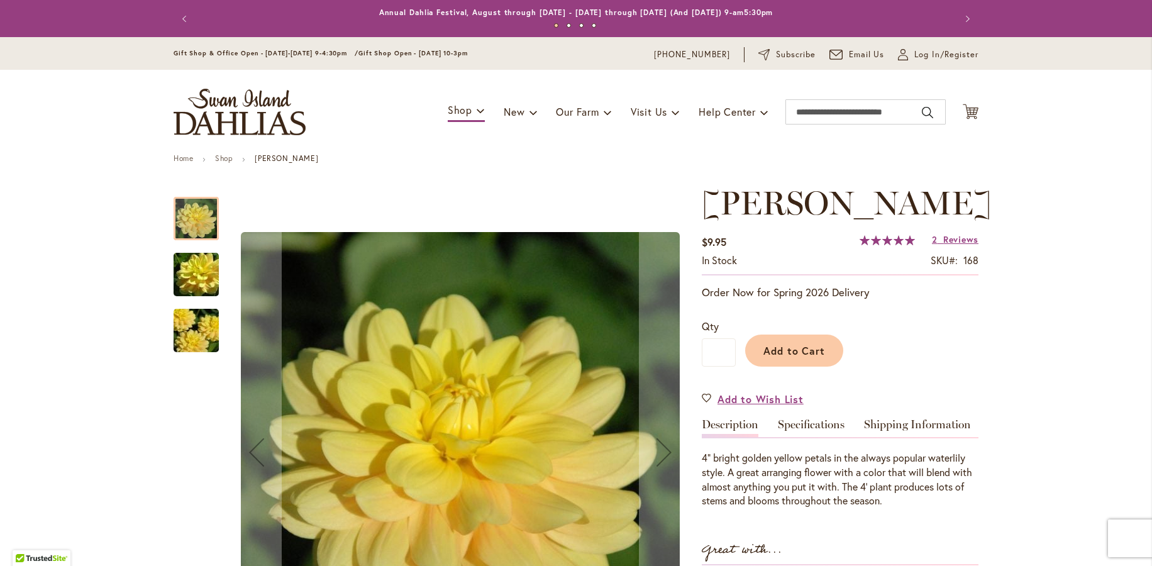
click at [193, 269] on img "AHOY MATEY" at bounding box center [196, 275] width 91 height 60
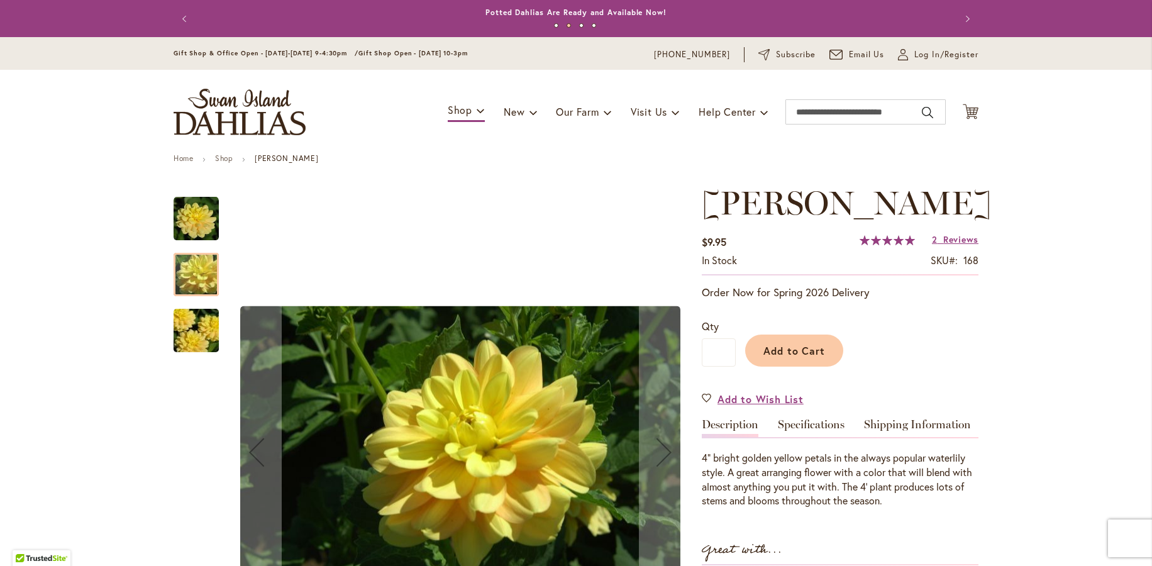
click at [190, 337] on img "AHOY MATEY" at bounding box center [196, 331] width 91 height 60
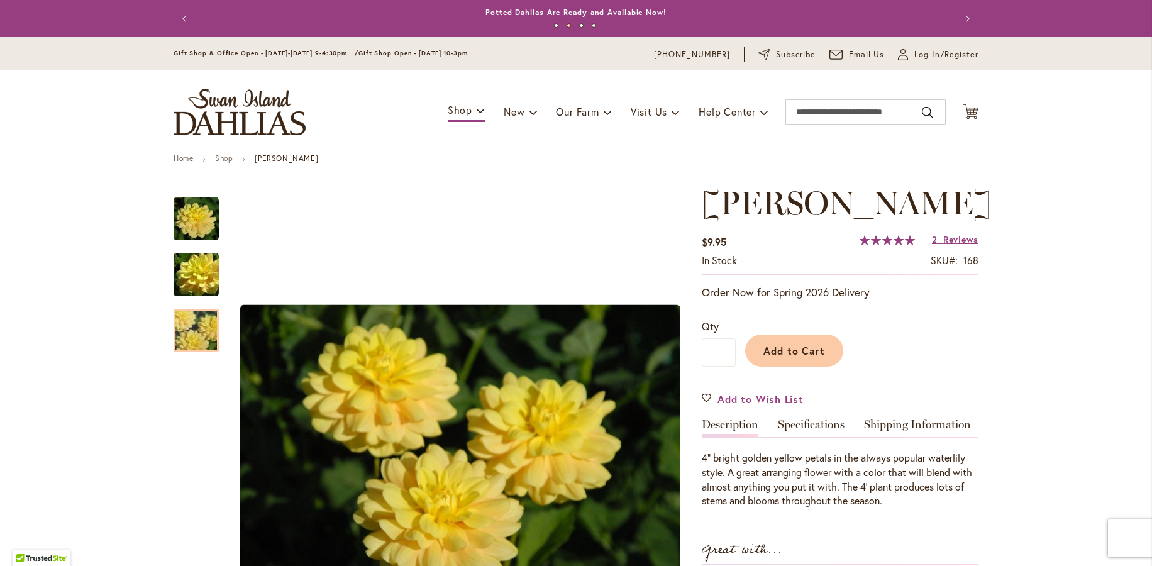
scroll to position [63, 0]
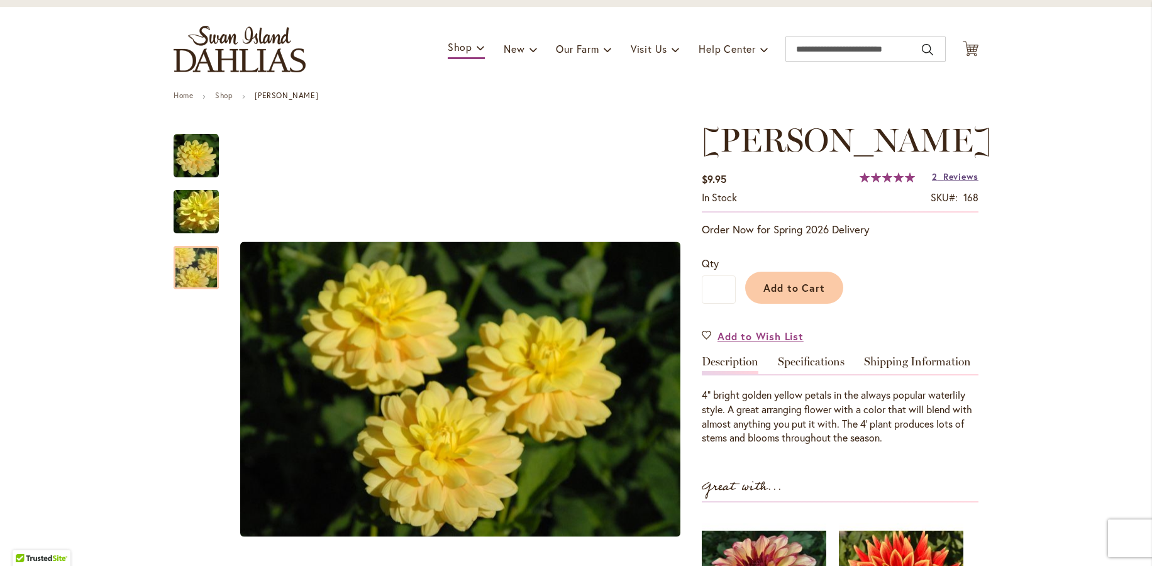
click at [944, 176] on span "Reviews" at bounding box center [961, 176] width 35 height 12
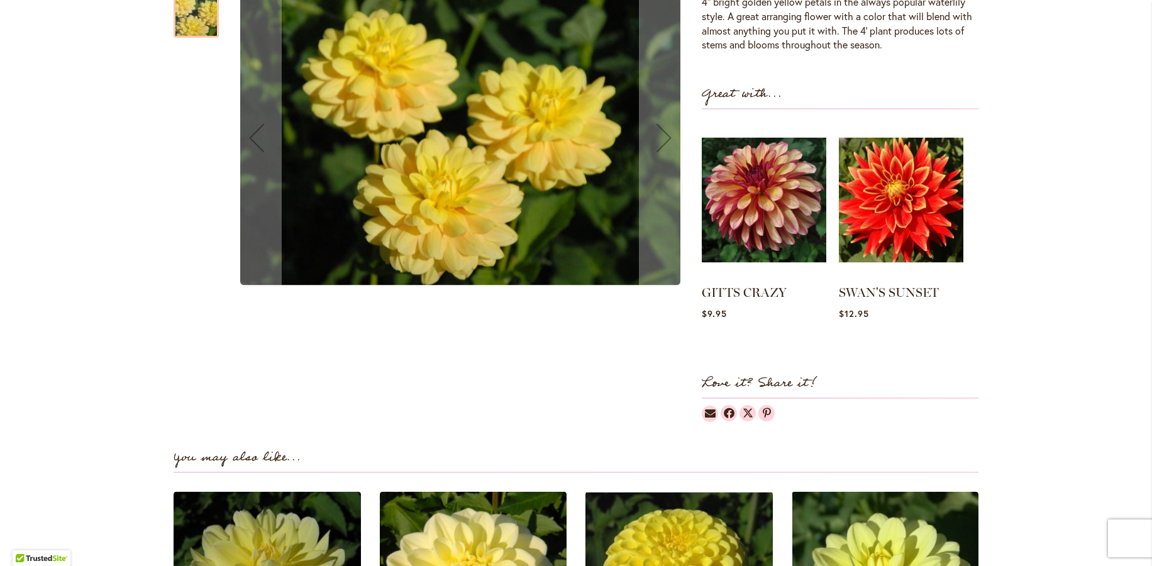
scroll to position [204, 0]
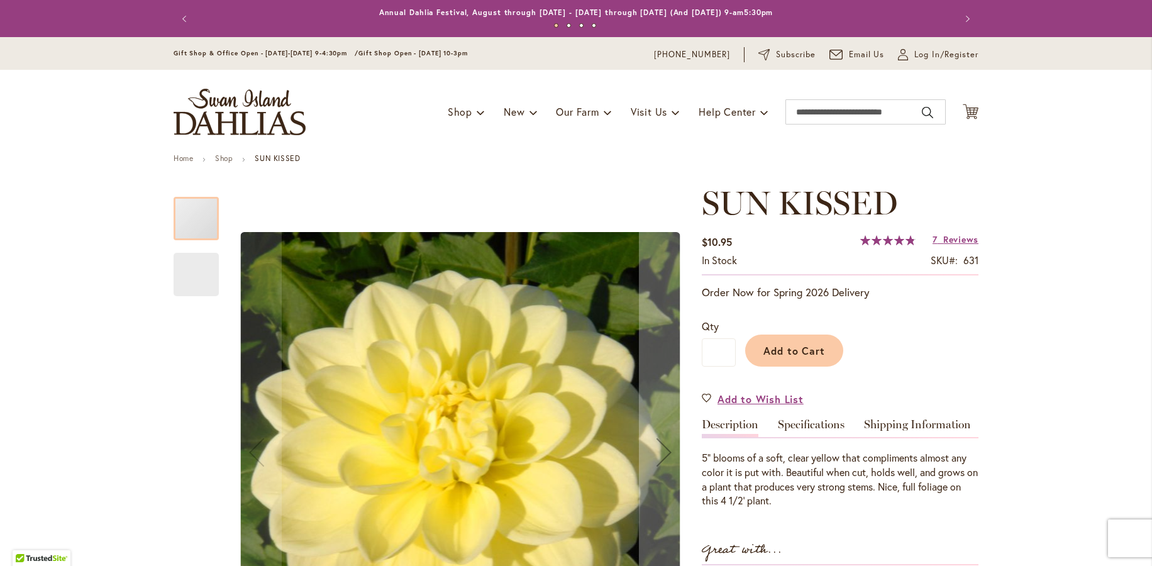
click at [963, 215] on h1 "SUN KISSED" at bounding box center [840, 203] width 277 height 38
click at [956, 242] on span "Reviews" at bounding box center [961, 239] width 35 height 12
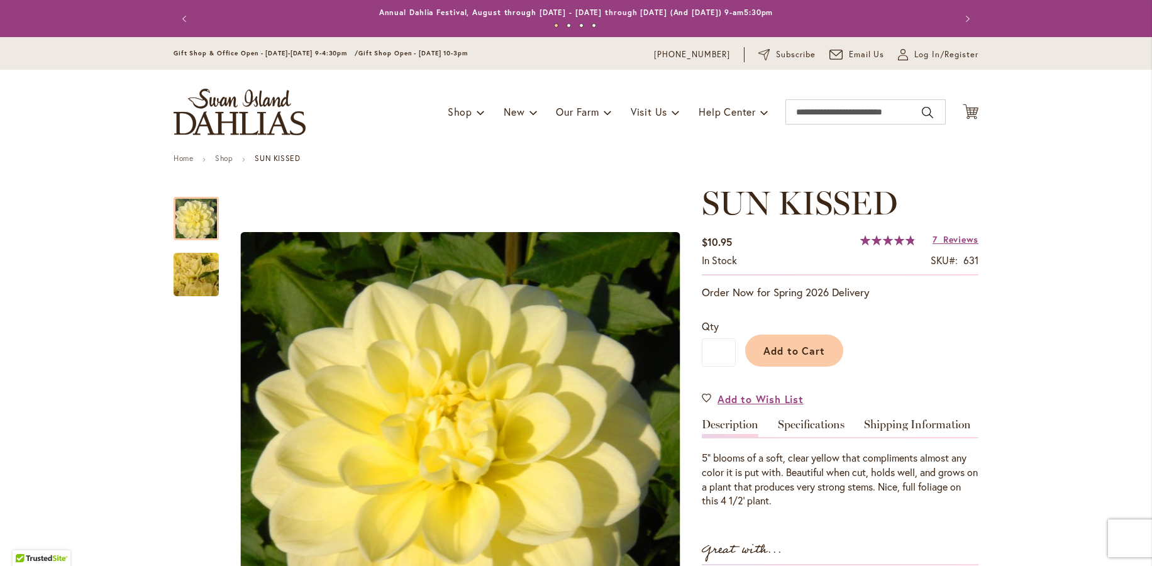
click at [233, 109] on img "store logo" at bounding box center [240, 112] width 132 height 47
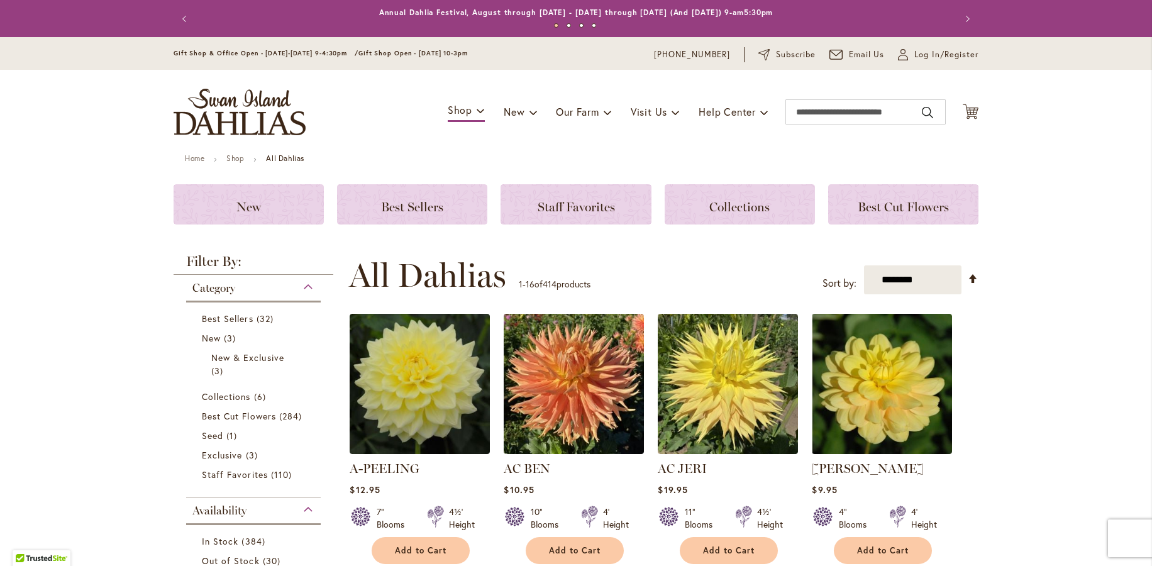
scroll to position [252, 0]
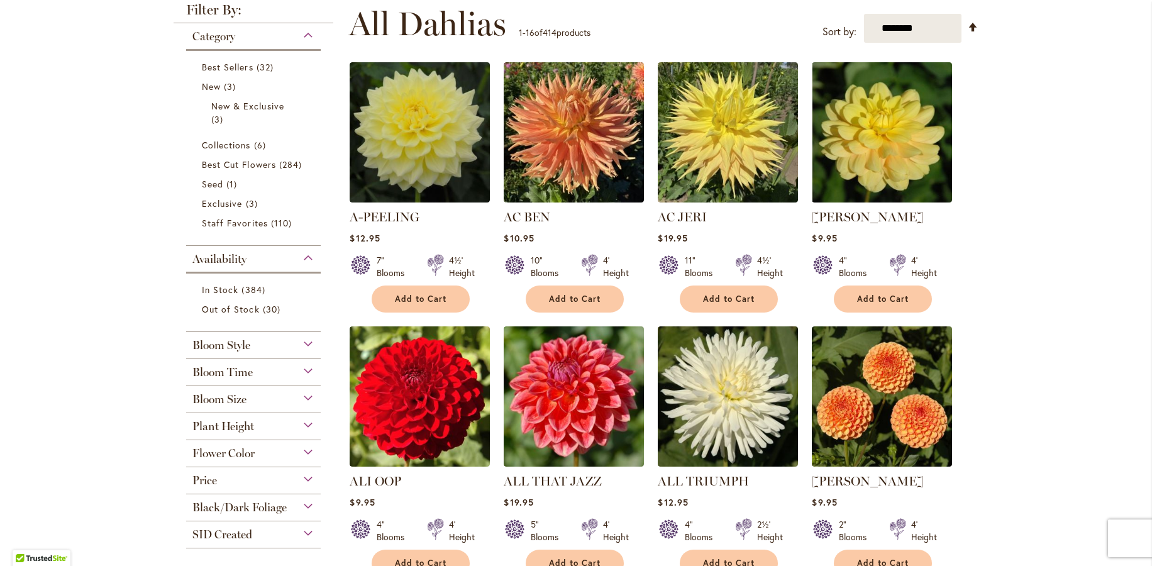
click at [244, 455] on span "Flower Color" at bounding box center [223, 454] width 62 height 14
click at [225, 503] on div "Yellow" at bounding box center [233, 505] width 20 height 13
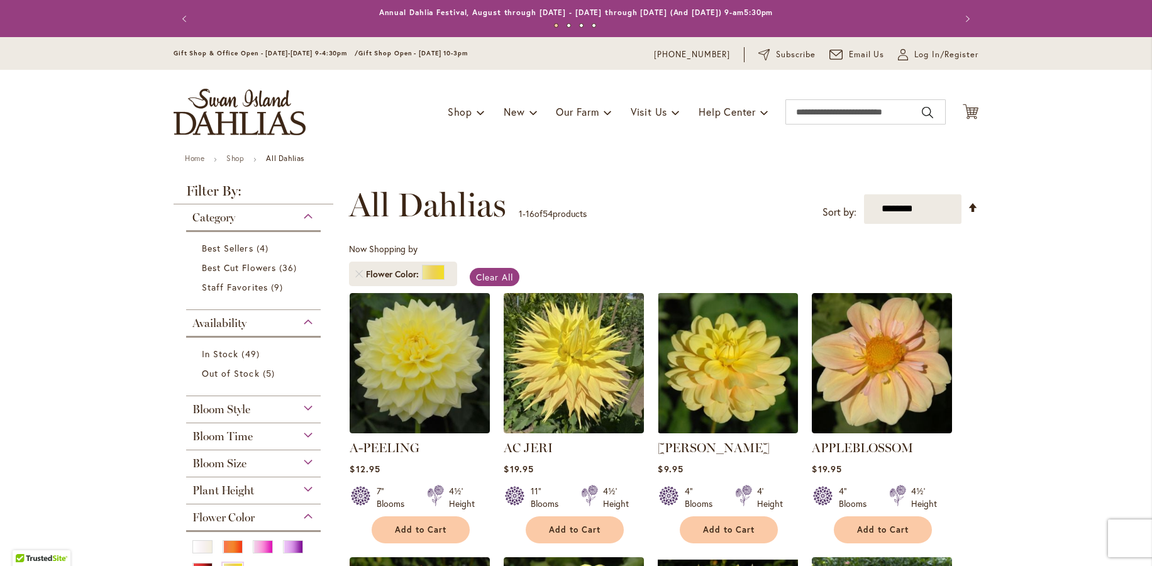
click at [259, 413] on div "Bloom Style" at bounding box center [253, 406] width 135 height 20
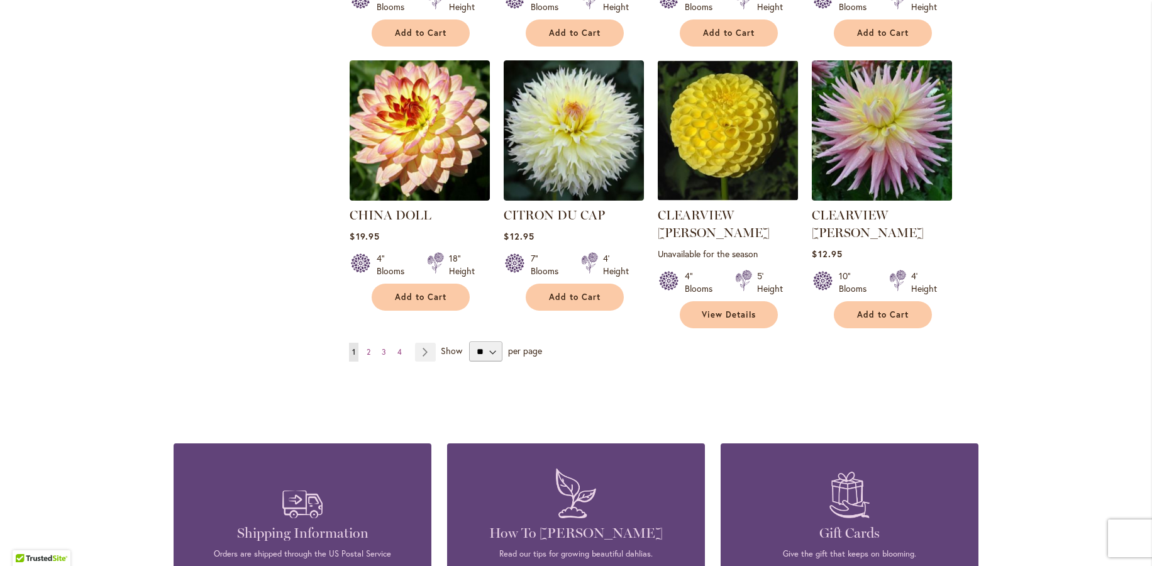
scroll to position [962, 0]
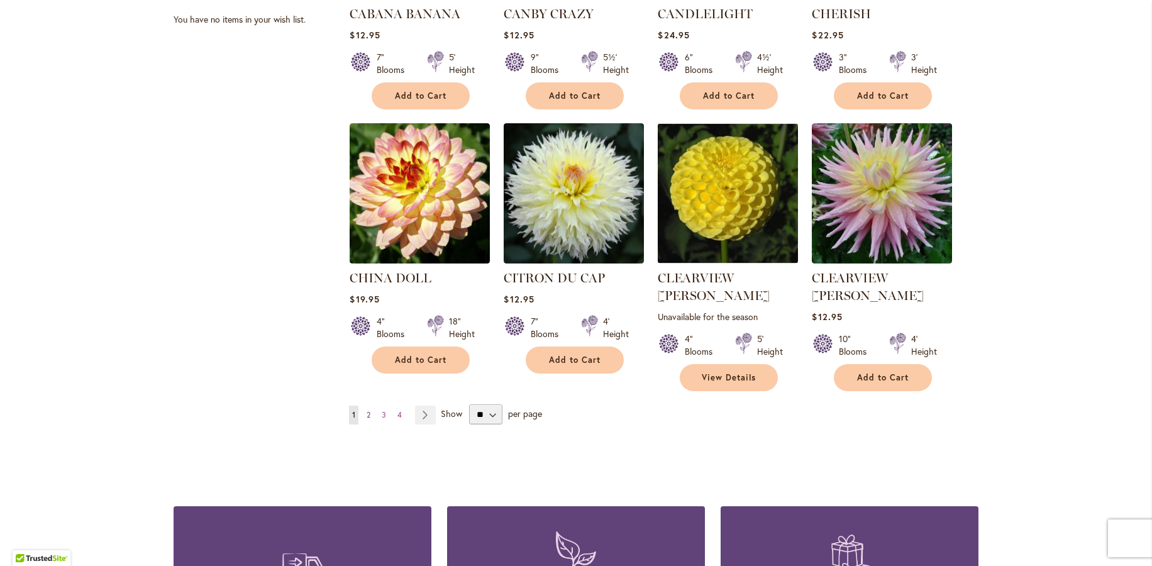
click at [367, 410] on span "2" at bounding box center [369, 414] width 4 height 9
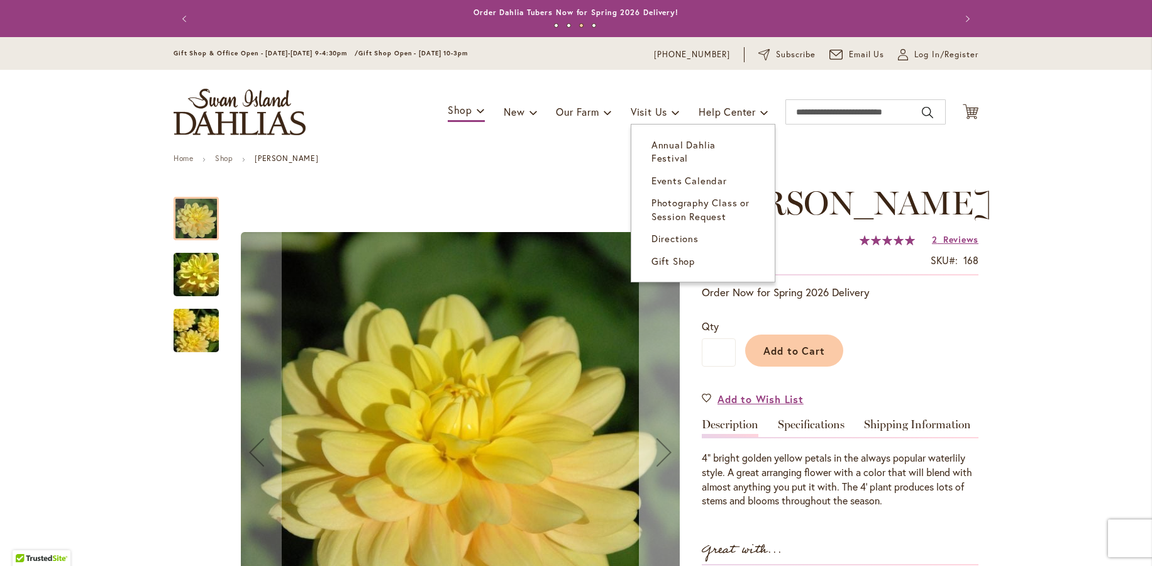
scroll to position [189, 0]
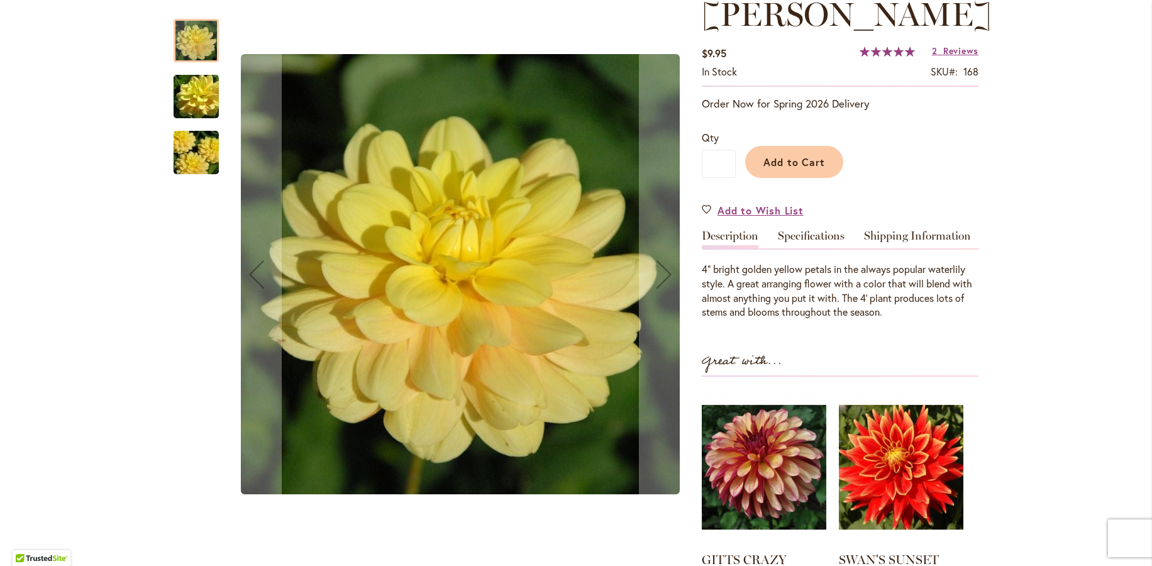
click at [183, 92] on img "AHOY MATEY" at bounding box center [196, 97] width 91 height 60
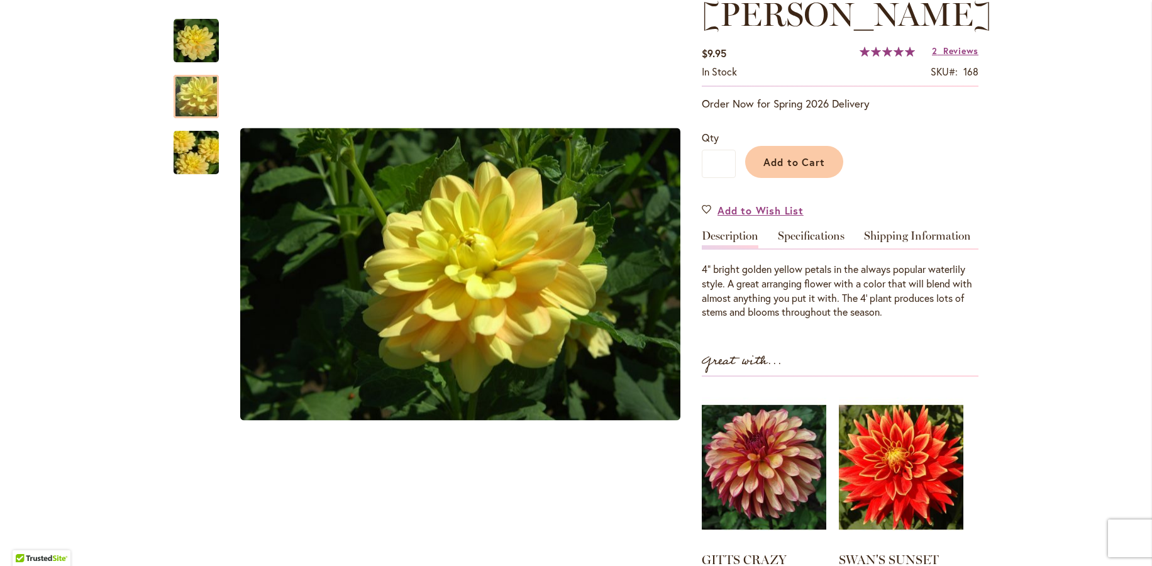
click at [190, 159] on img "AHOY MATEY" at bounding box center [196, 153] width 91 height 60
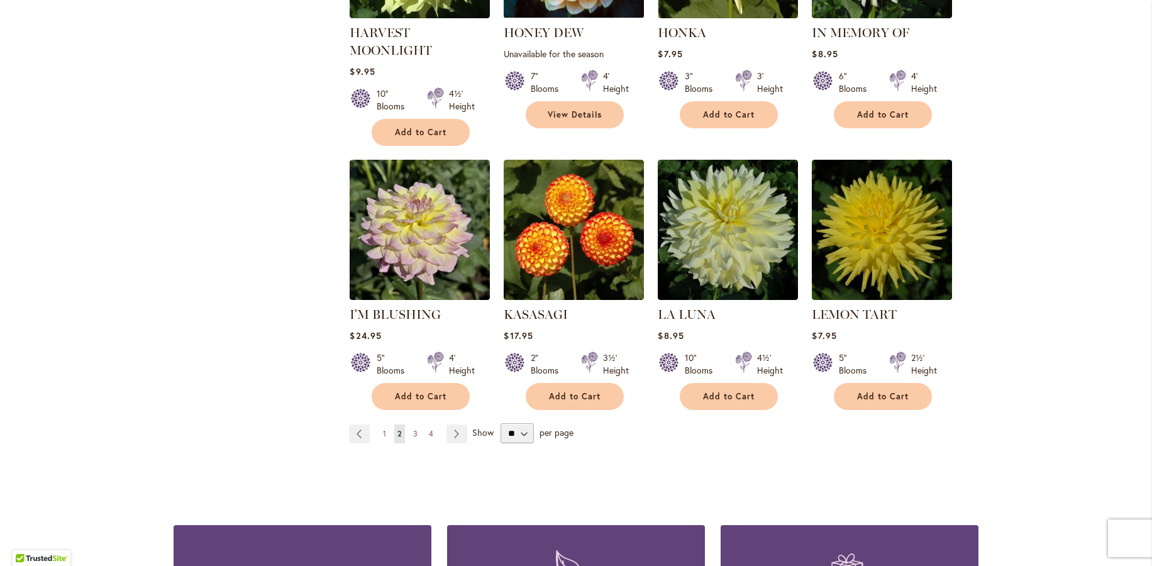
scroll to position [1007, 0]
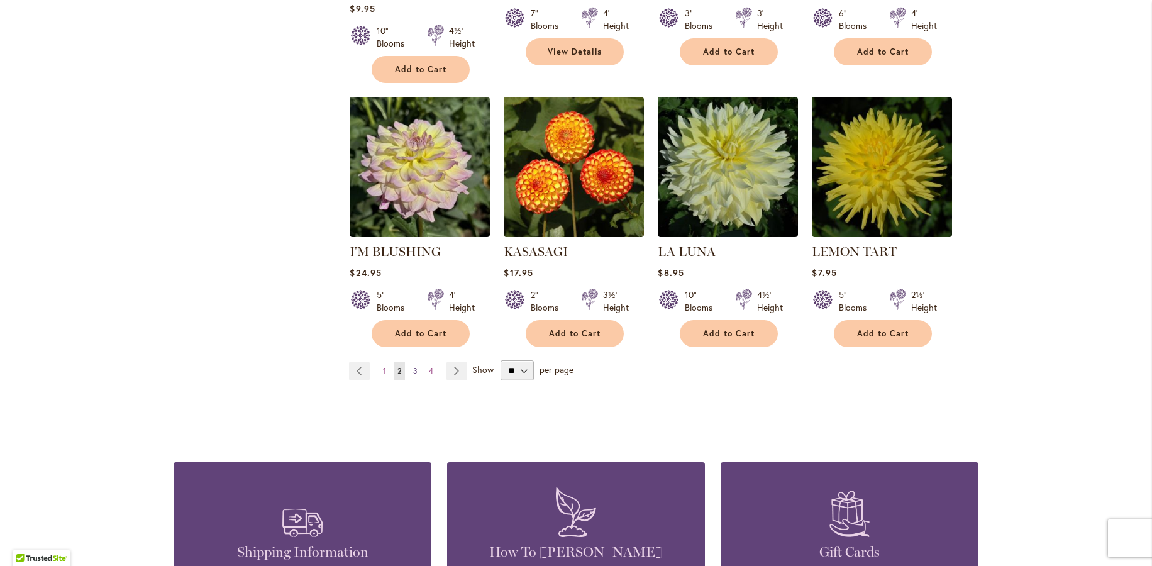
click at [413, 370] on span "3" at bounding box center [415, 370] width 4 height 9
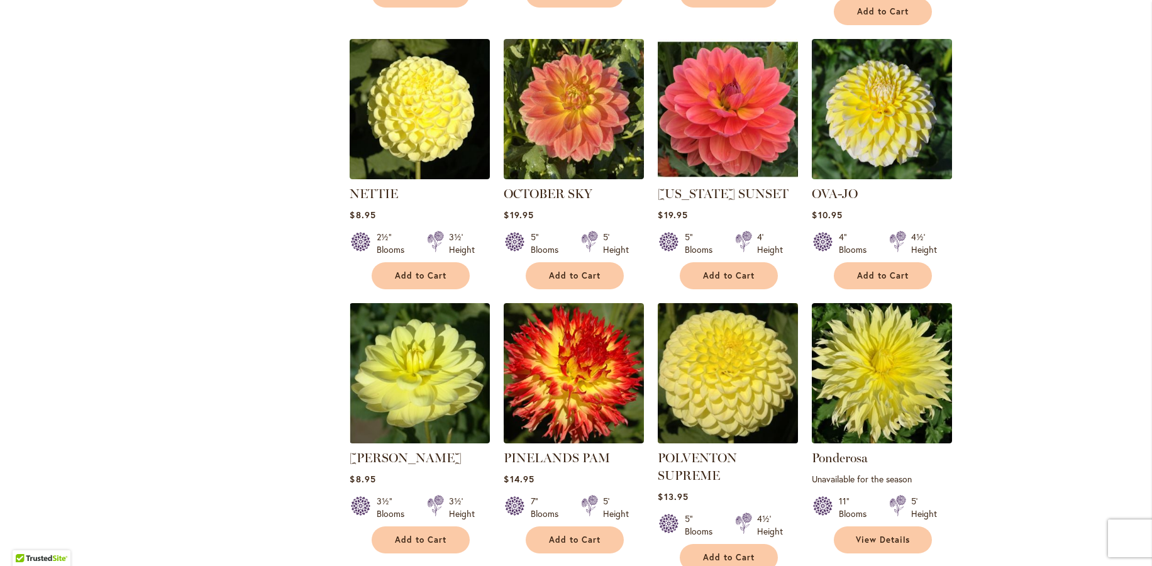
scroll to position [881, 0]
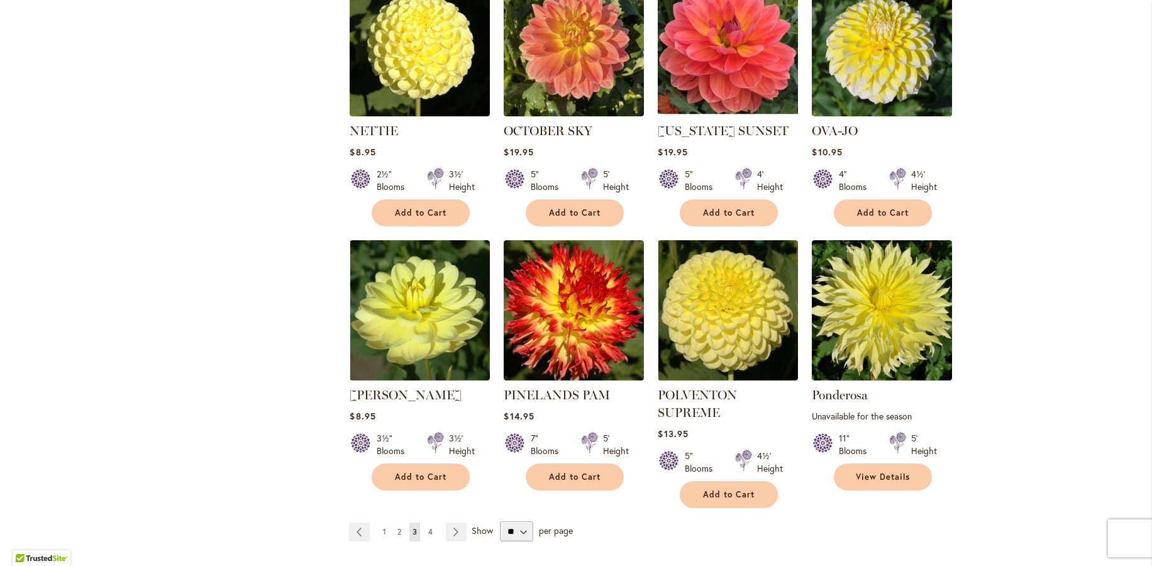
click at [428, 527] on span "4" at bounding box center [430, 531] width 4 height 9
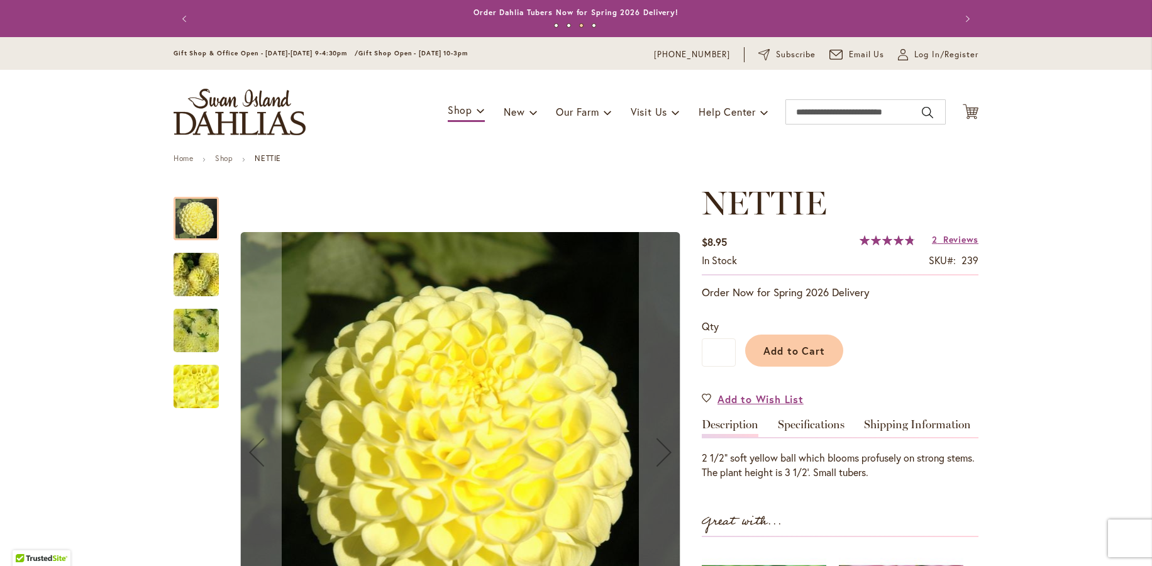
click at [172, 281] on img "NETTIE" at bounding box center [196, 275] width 91 height 68
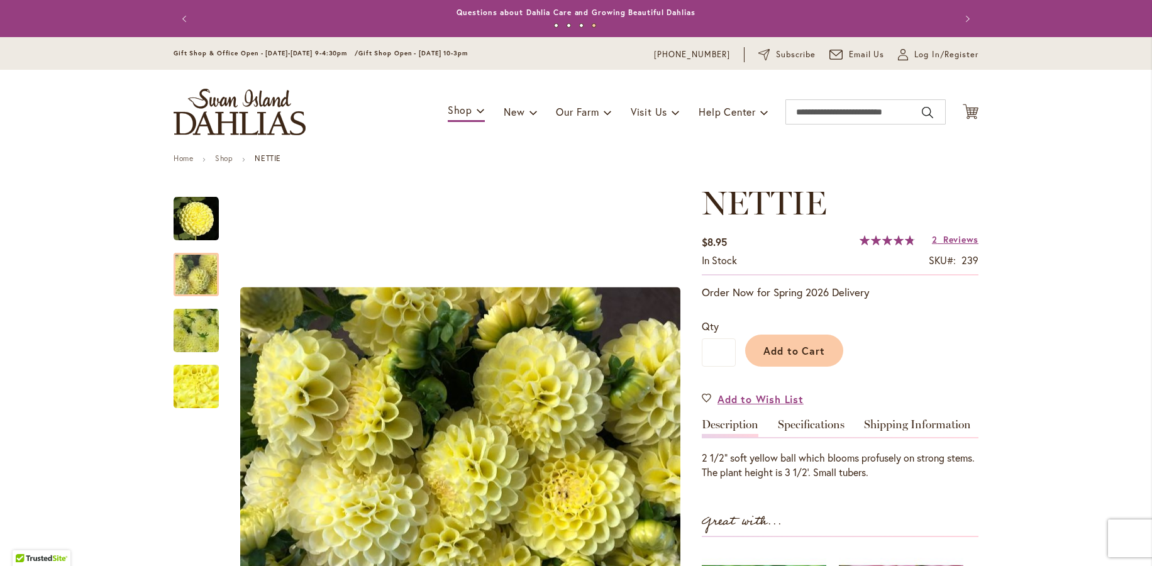
click at [192, 342] on img "NETTIE" at bounding box center [196, 331] width 91 height 68
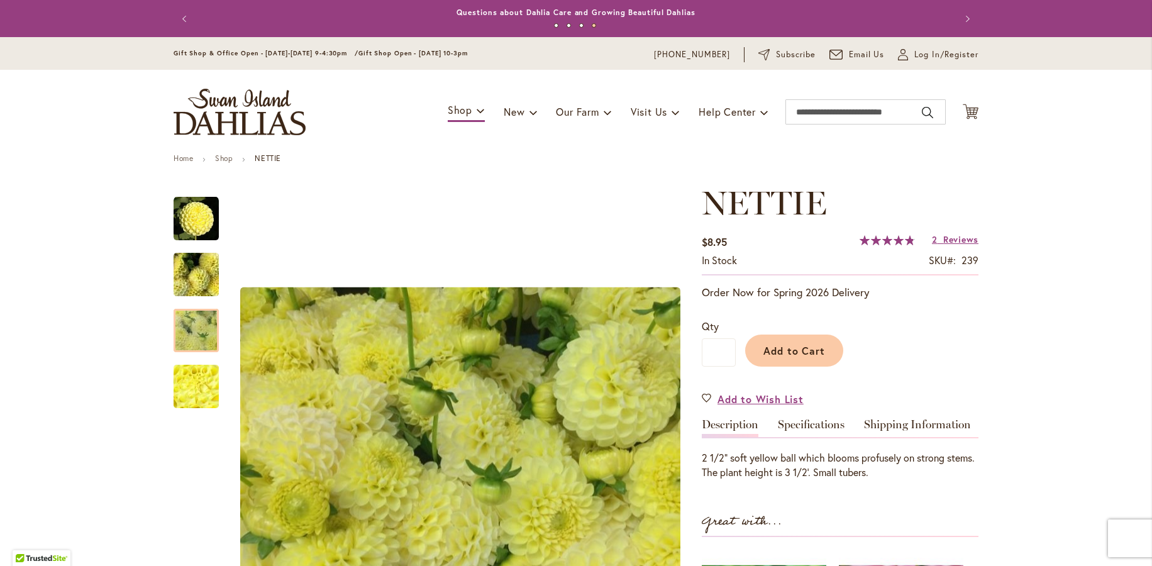
click at [179, 398] on img "NETTIE" at bounding box center [196, 387] width 91 height 68
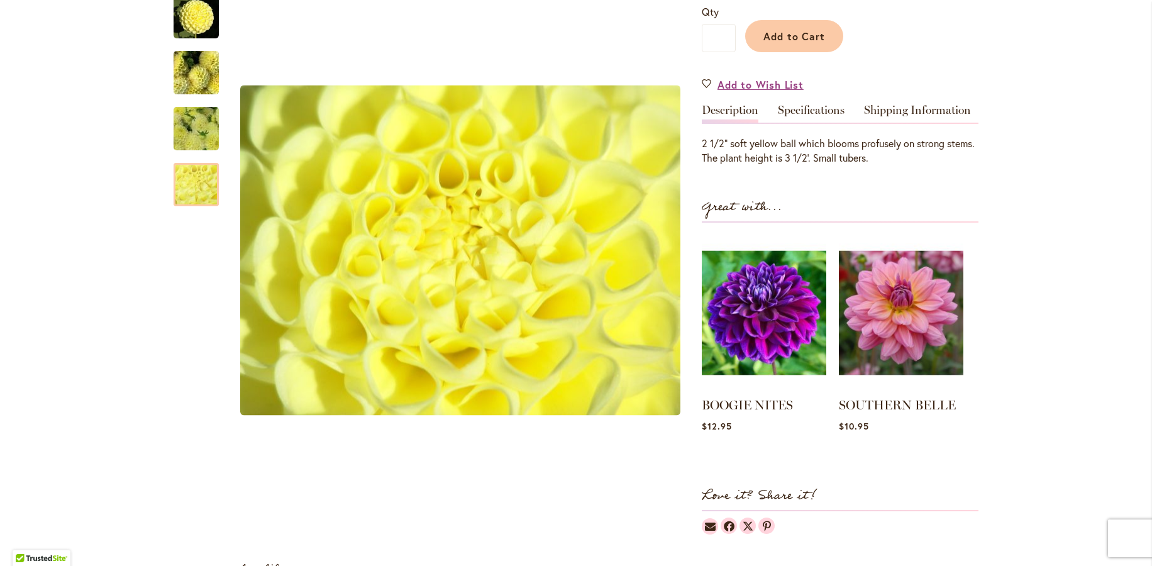
scroll to position [126, 0]
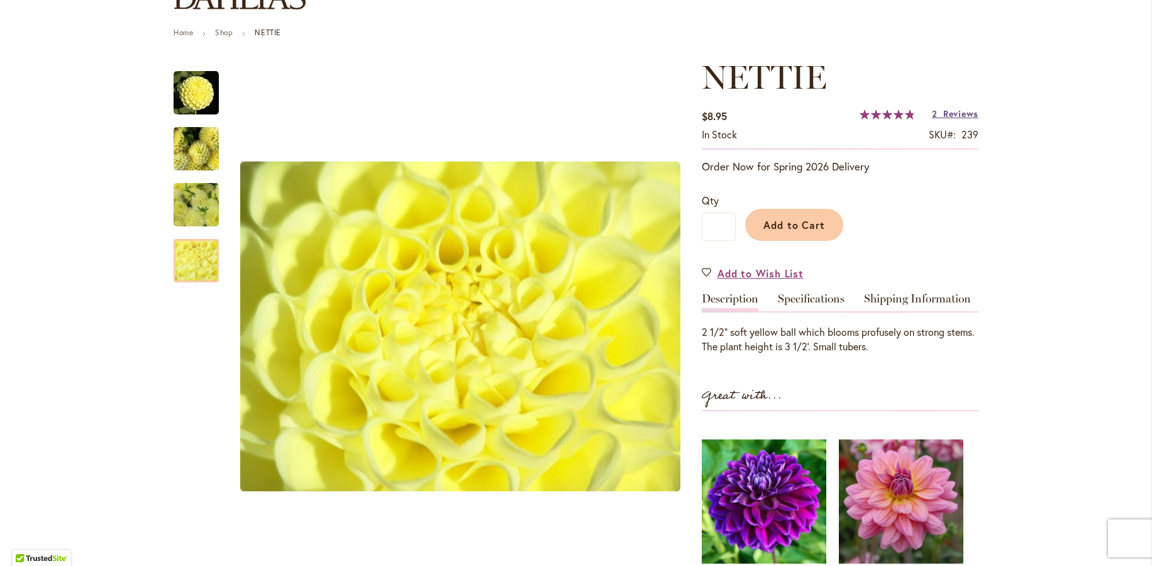
click at [951, 115] on span "Reviews" at bounding box center [961, 114] width 35 height 12
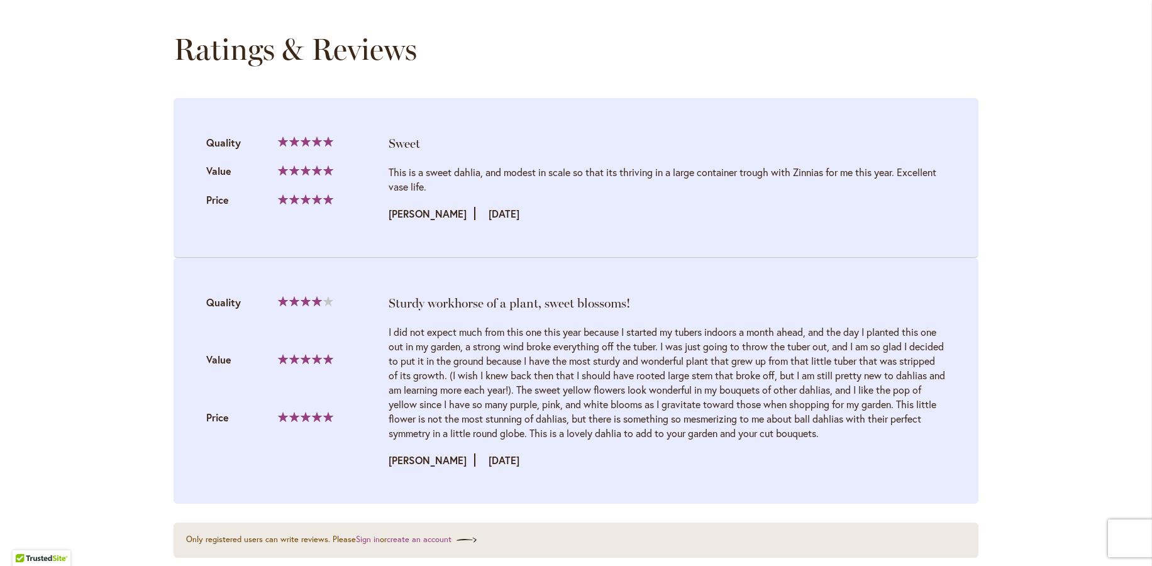
scroll to position [1308, 0]
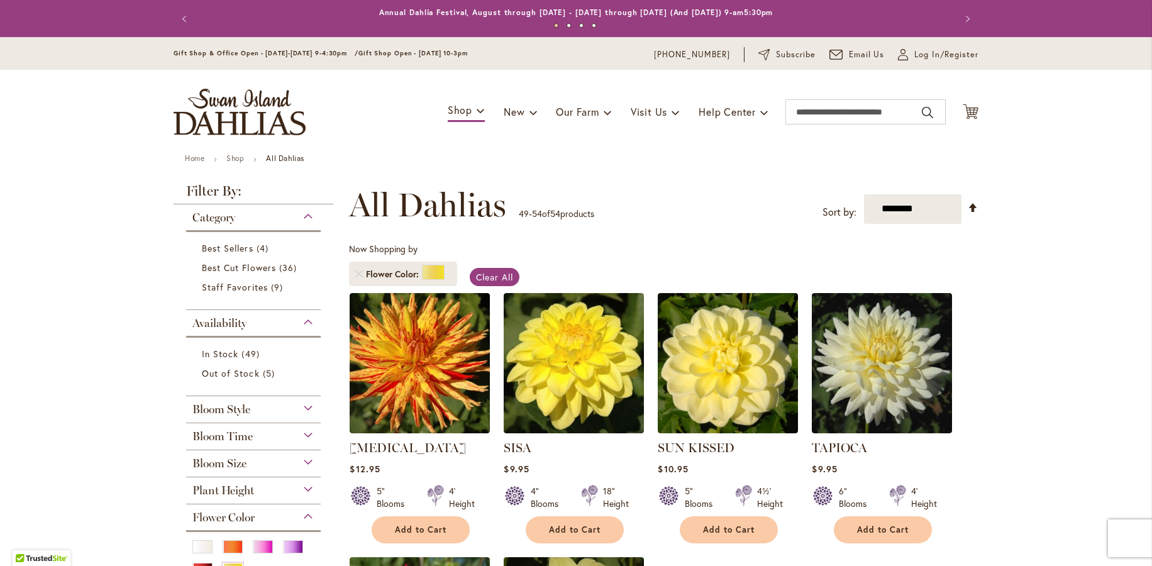
scroll to position [252, 0]
